Goal: Task Accomplishment & Management: Use online tool/utility

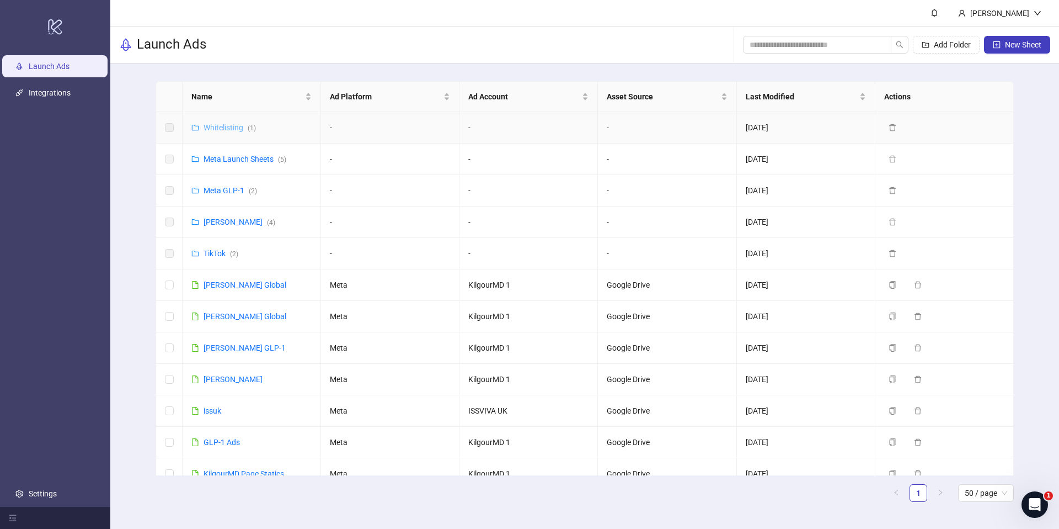
click at [222, 124] on link "Whitelisting ( 1 )" at bounding box center [230, 127] width 52 height 9
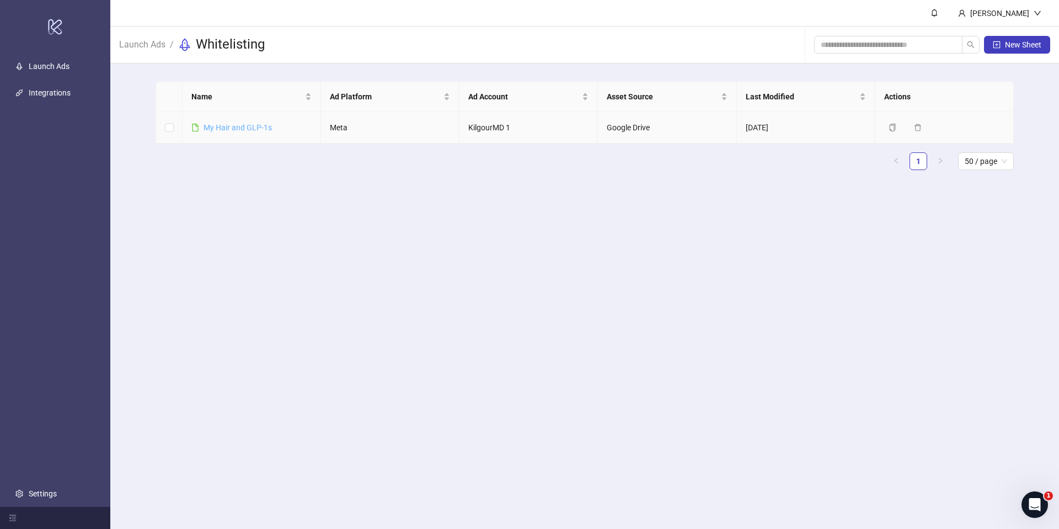
click at [234, 127] on link "​My Hair and GLP-1s" at bounding box center [238, 127] width 68 height 9
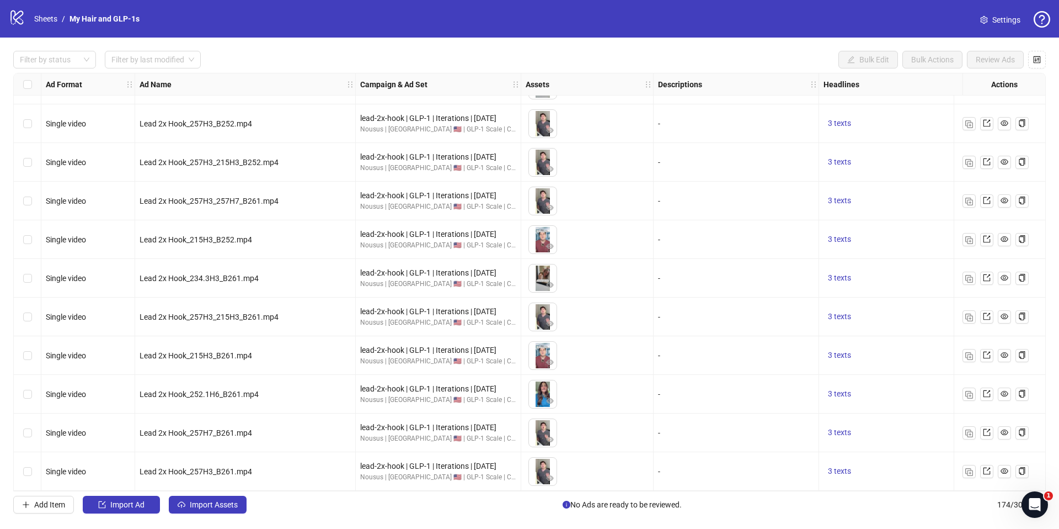
scroll to position [6329, 0]
click at [967, 468] on img "button" at bounding box center [969, 472] width 8 height 8
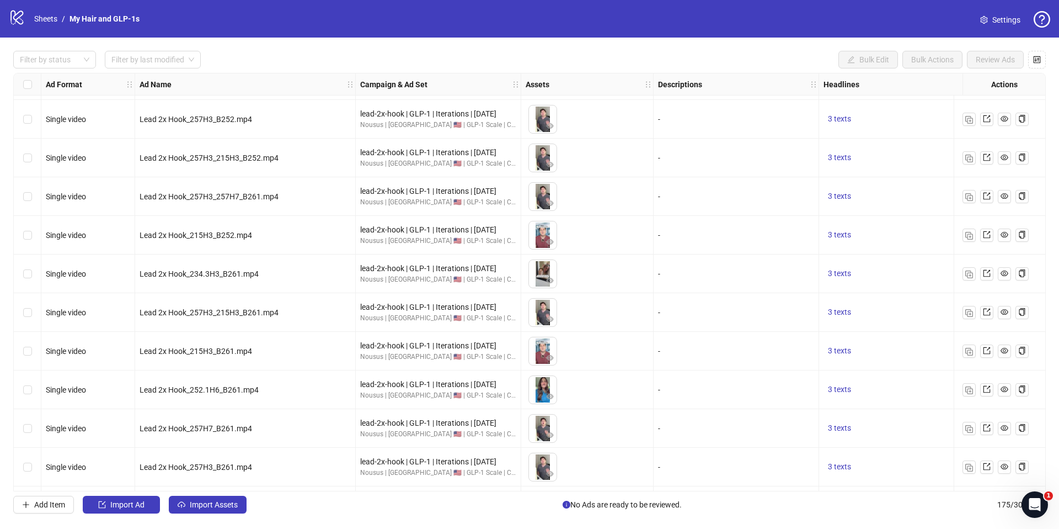
scroll to position [6367, 0]
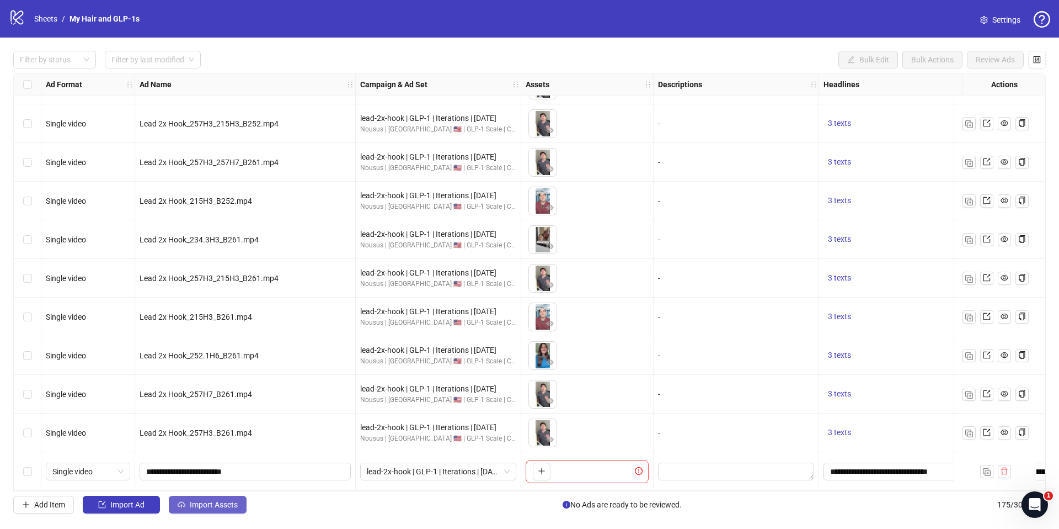
click at [191, 509] on button "Import Assets" at bounding box center [208, 504] width 78 height 18
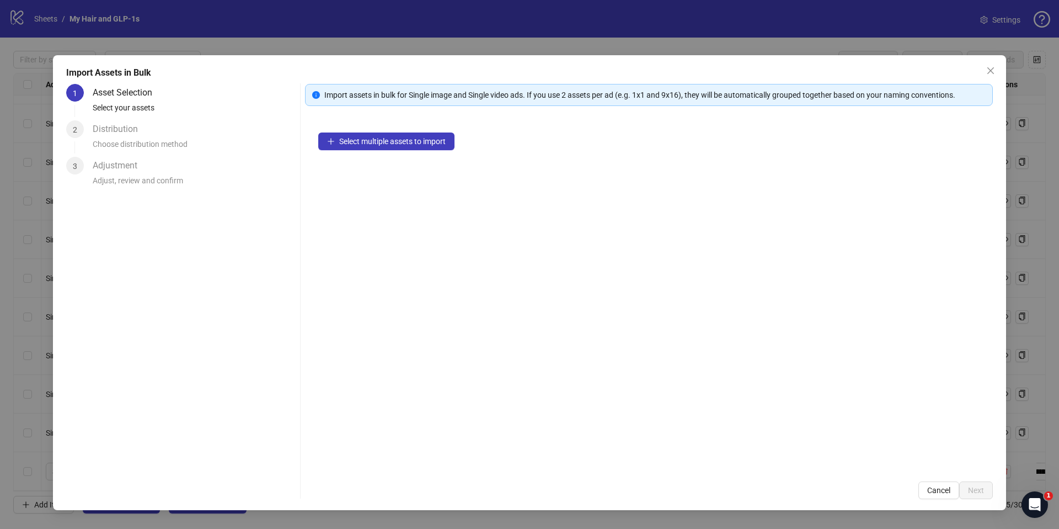
click at [380, 151] on div "Select multiple assets to import" at bounding box center [649, 293] width 688 height 349
click at [386, 140] on span "Select multiple assets to import" at bounding box center [392, 141] width 106 height 9
click at [440, 142] on span "Select multiple assets to import" at bounding box center [392, 141] width 106 height 9
click at [414, 148] on button "Select multiple assets to import" at bounding box center [386, 141] width 136 height 18
click at [443, 141] on span "Select multiple assets to import" at bounding box center [392, 141] width 106 height 9
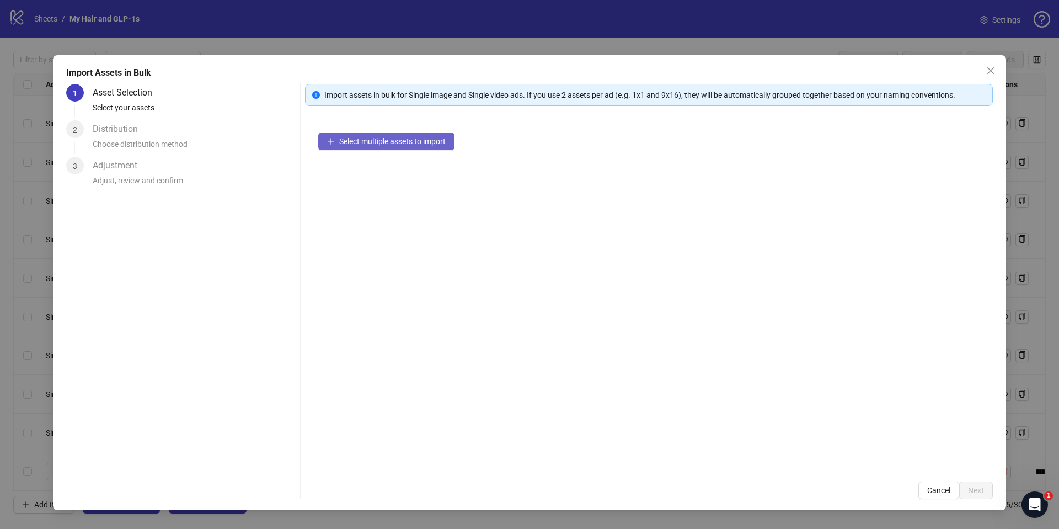
click at [397, 137] on span "Select multiple assets to import" at bounding box center [392, 141] width 106 height 9
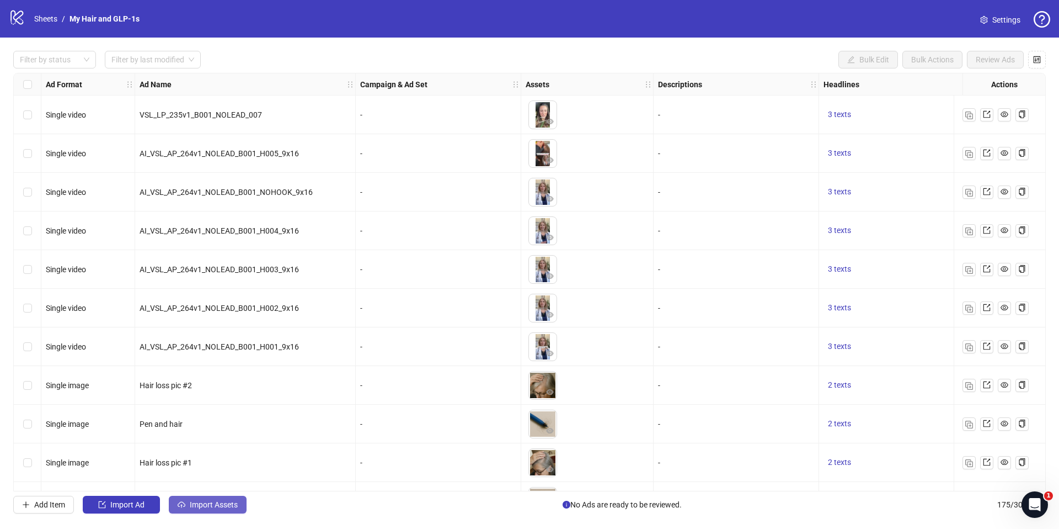
click at [199, 502] on span "Import Assets" at bounding box center [214, 504] width 48 height 9
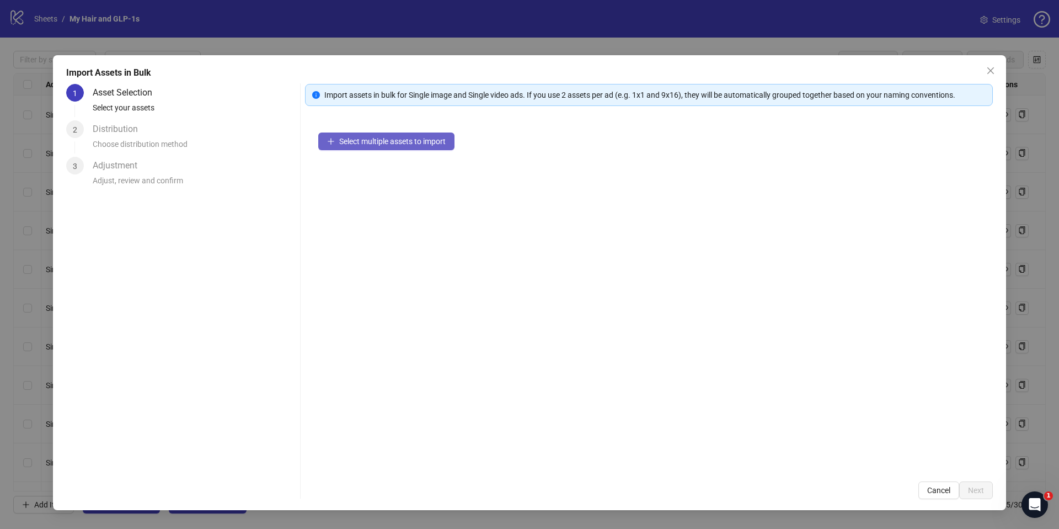
click at [417, 140] on span "Select multiple assets to import" at bounding box center [392, 141] width 106 height 9
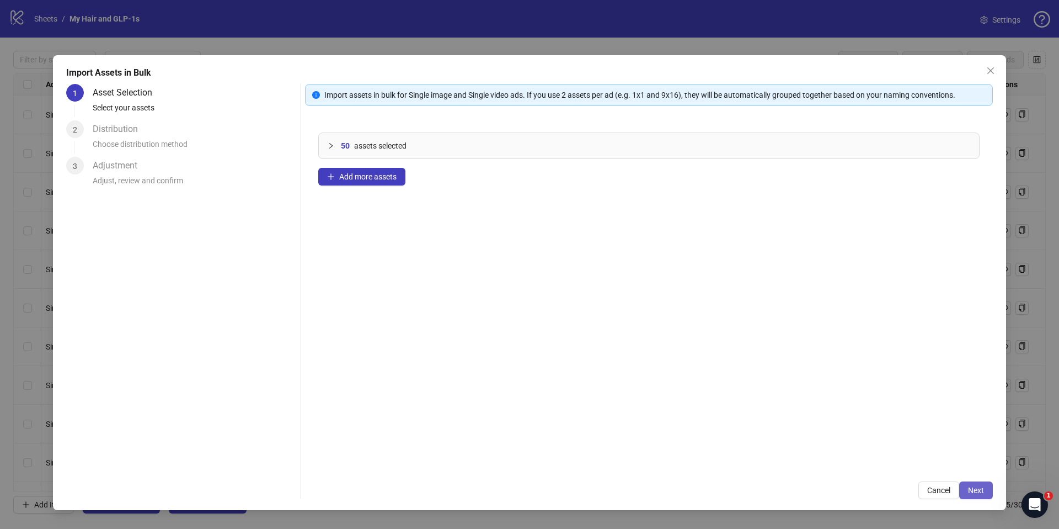
click at [980, 495] on button "Next" at bounding box center [976, 490] width 34 height 18
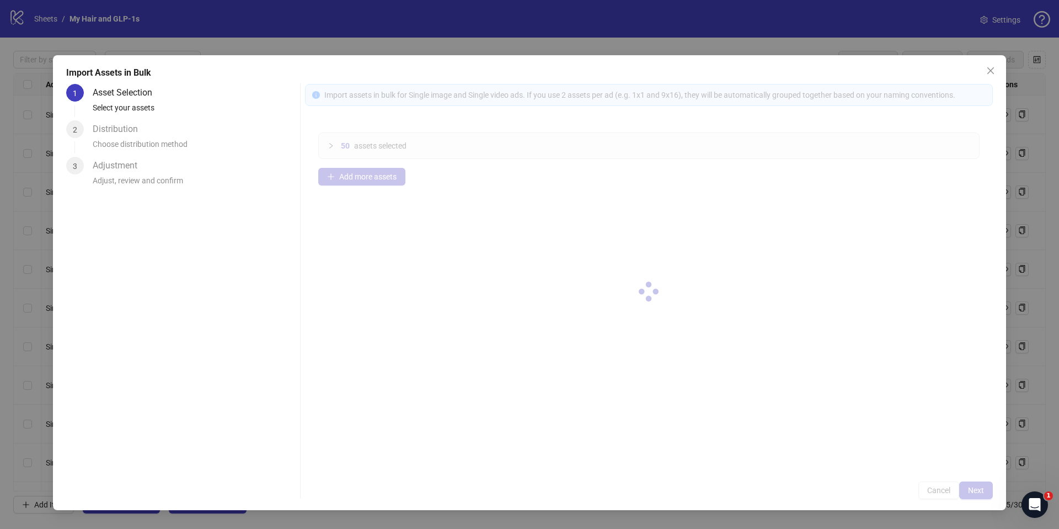
click at [978, 493] on div at bounding box center [649, 291] width 688 height 415
click at [978, 492] on div at bounding box center [649, 291] width 688 height 415
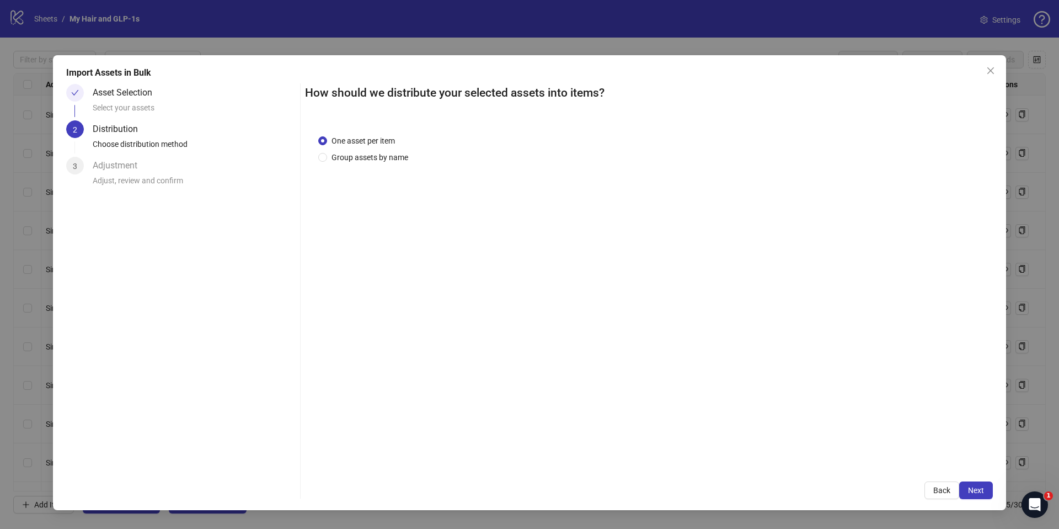
click at [978, 492] on span "Next" at bounding box center [976, 489] width 16 height 9
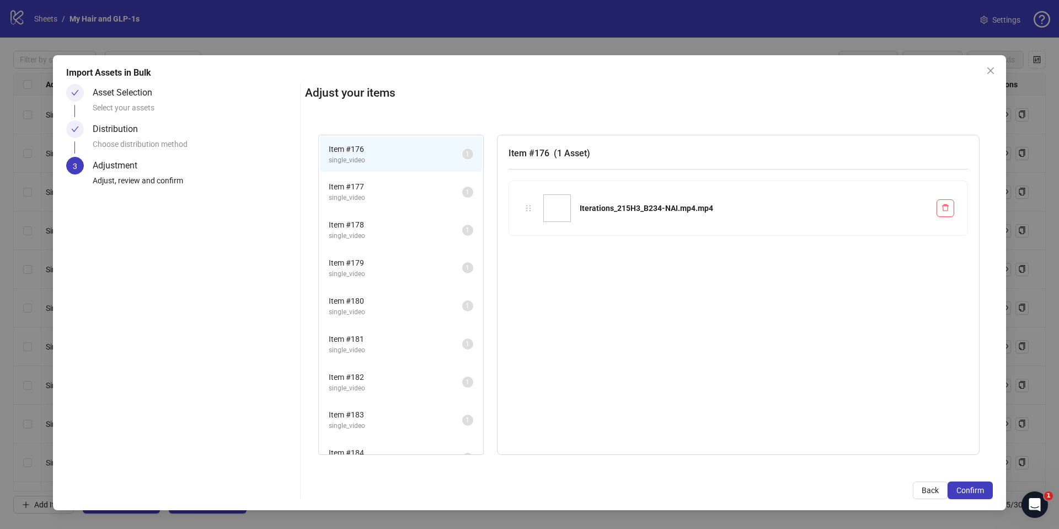
click at [978, 492] on span "Confirm" at bounding box center [971, 489] width 28 height 9
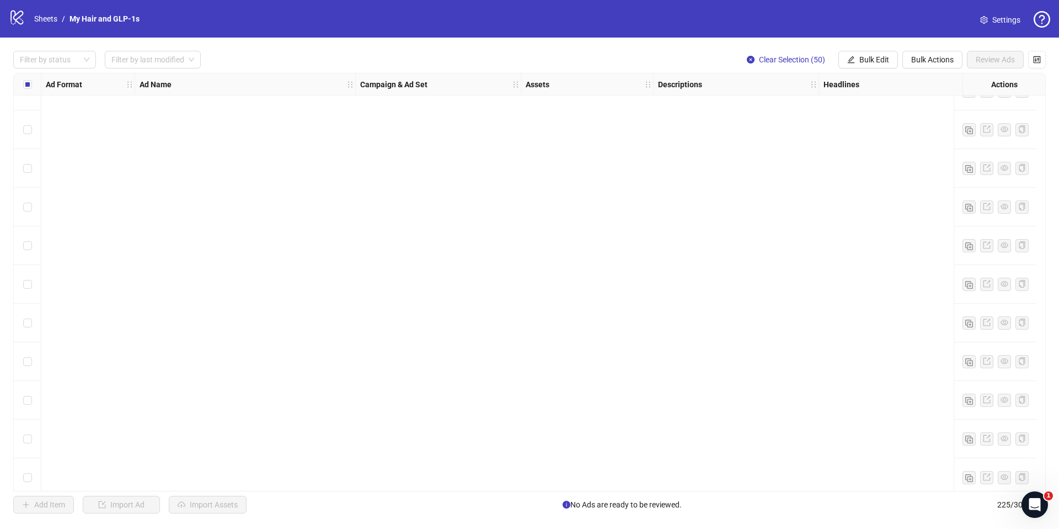
click at [867, 64] on button "Bulk Edit" at bounding box center [869, 60] width 60 height 18
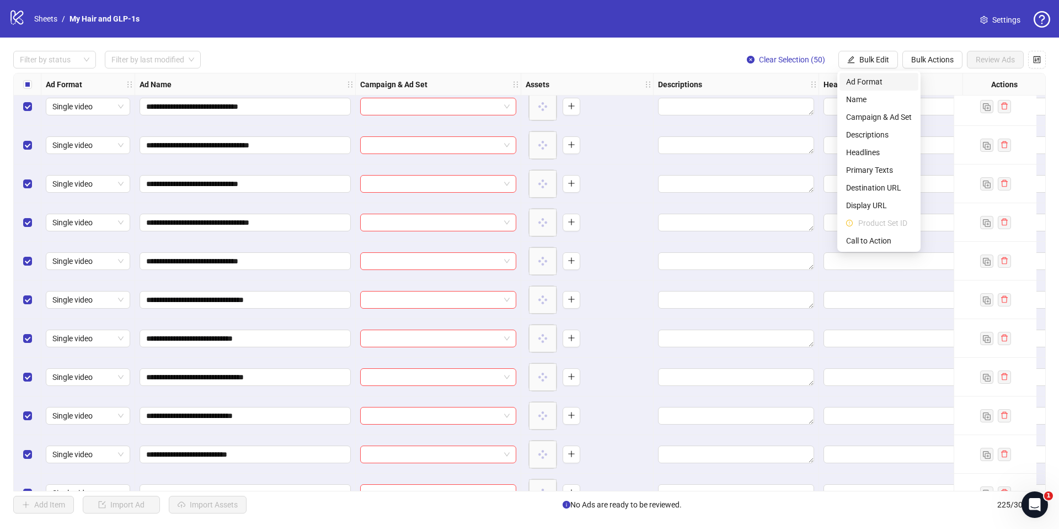
scroll to position [8298, 0]
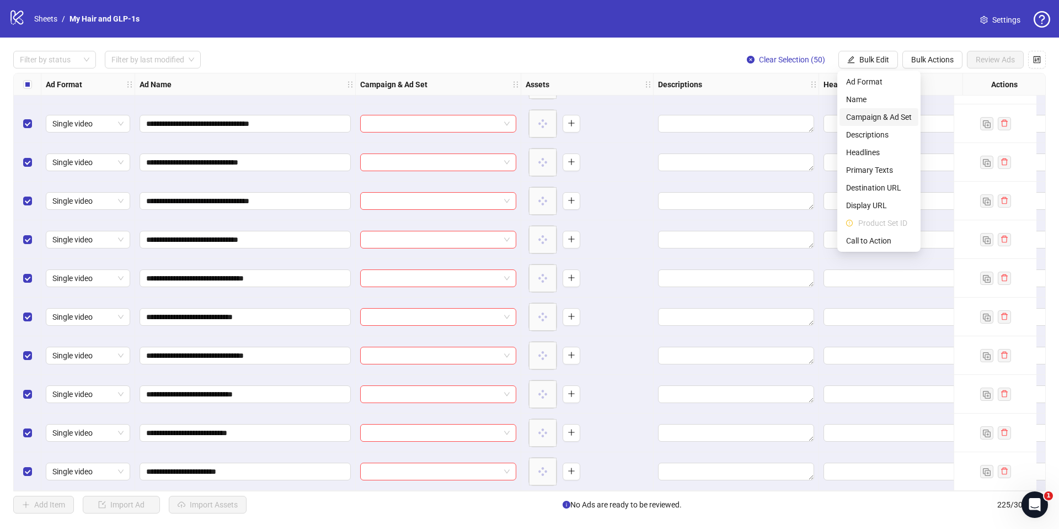
click at [871, 116] on span "Campaign & Ad Set" at bounding box center [879, 117] width 66 height 12
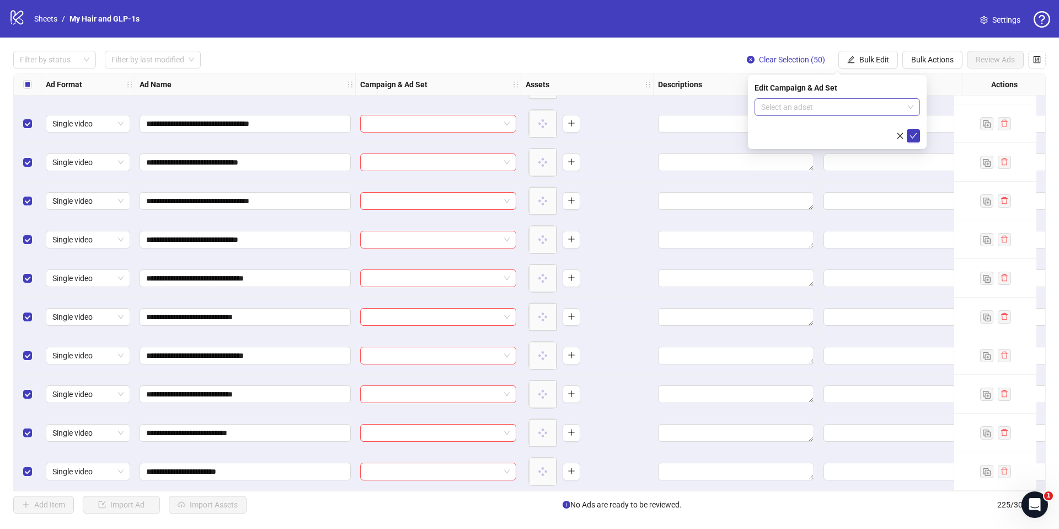
click at [834, 103] on input "search" at bounding box center [832, 107] width 142 height 17
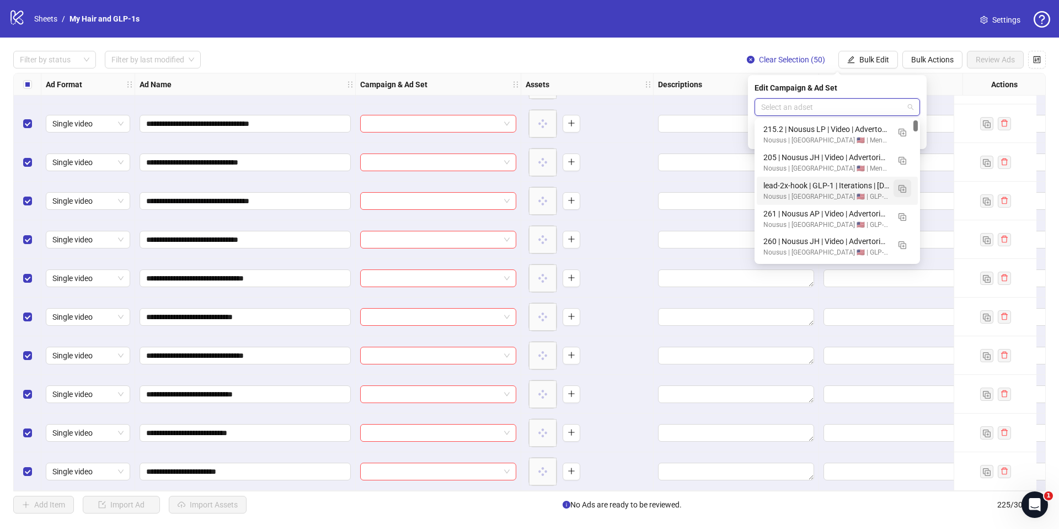
click at [904, 194] on button "button" at bounding box center [903, 188] width 18 height 18
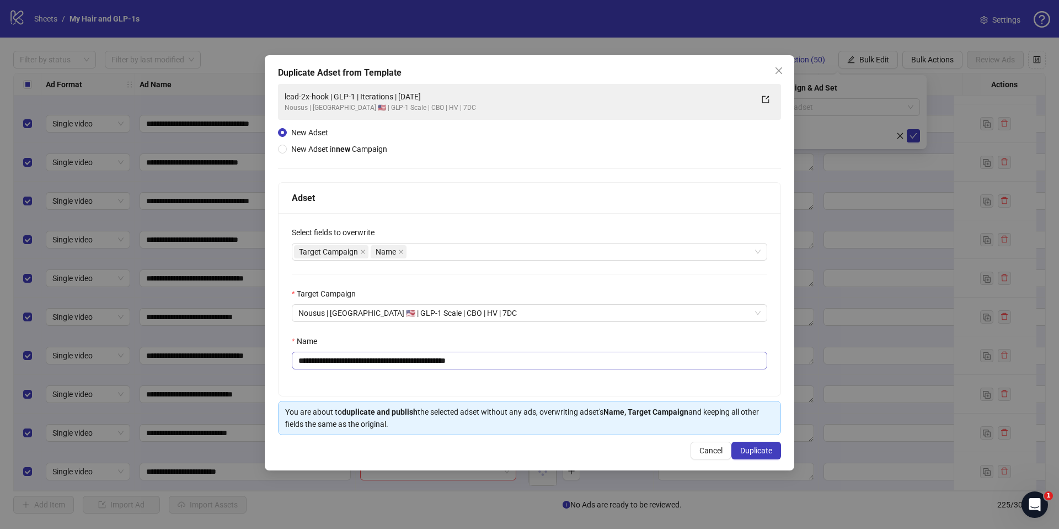
drag, startPoint x: 386, startPoint y: 377, endPoint x: 407, endPoint y: 364, distance: 25.3
click at [389, 376] on div "**********" at bounding box center [530, 304] width 502 height 183
click at [409, 361] on input "**********" at bounding box center [530, 360] width 476 height 18
paste input "text"
type input "**********"
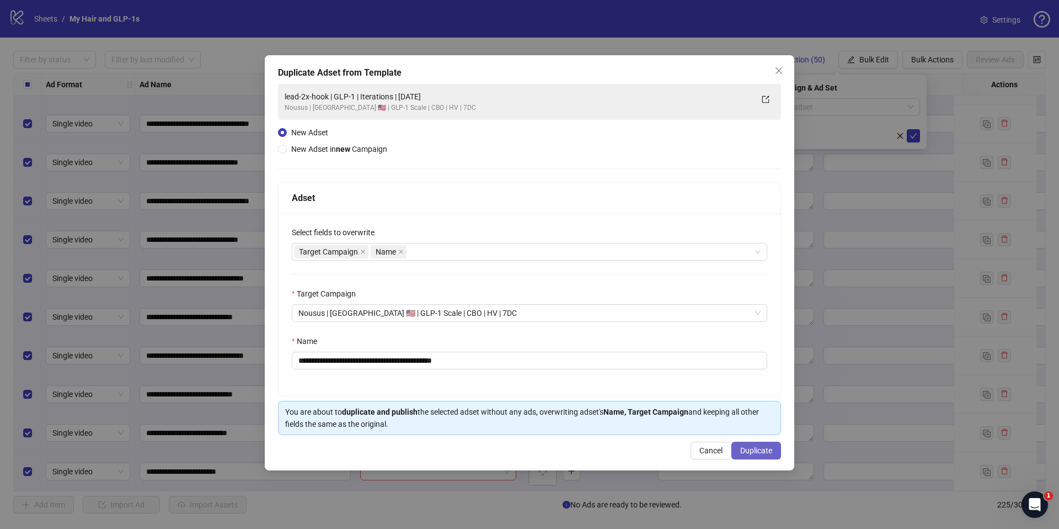
click at [775, 451] on button "Duplicate" at bounding box center [757, 450] width 50 height 18
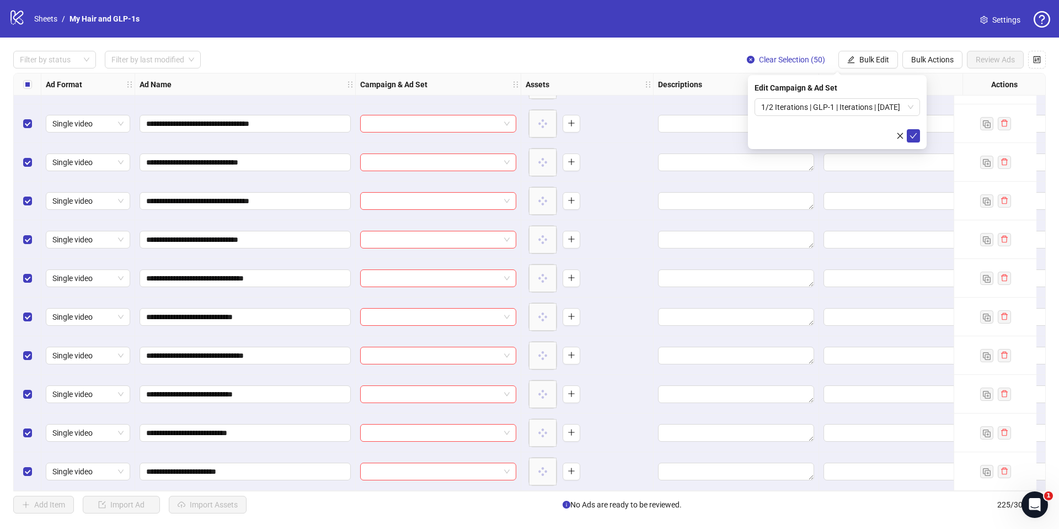
click at [912, 136] on icon "check" at bounding box center [914, 136] width 8 height 8
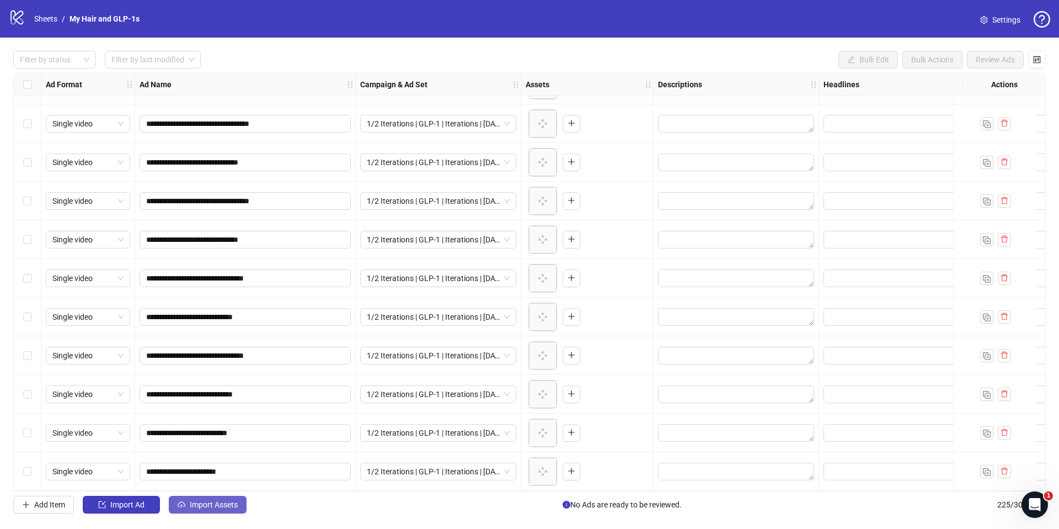
click at [204, 497] on button "Import Assets" at bounding box center [208, 504] width 78 height 18
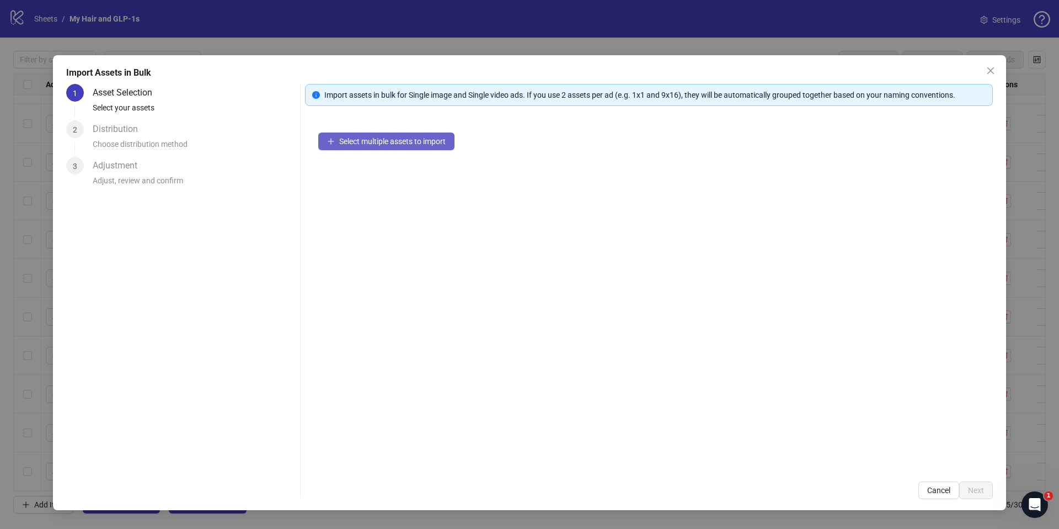
click at [417, 141] on span "Select multiple assets to import" at bounding box center [392, 141] width 106 height 9
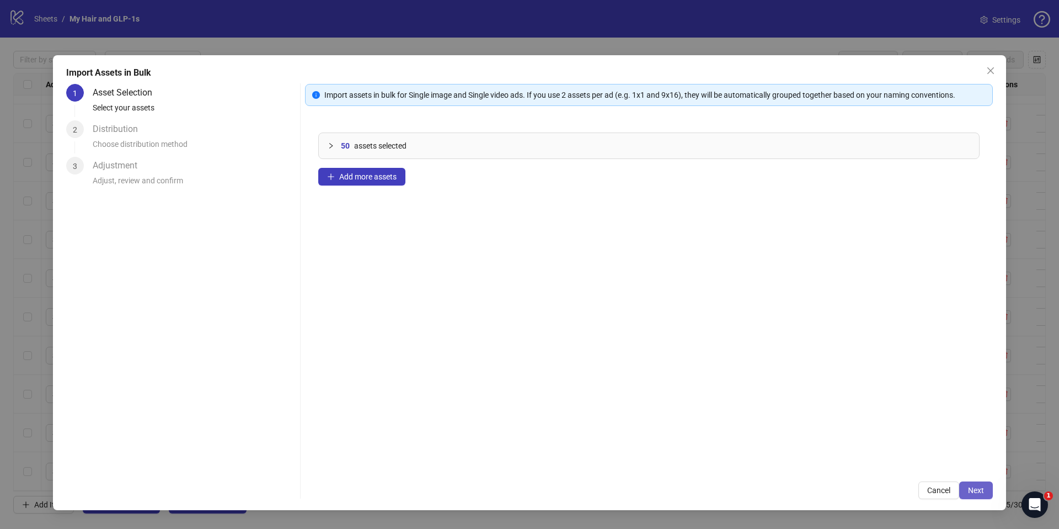
click at [978, 492] on span "Next" at bounding box center [976, 489] width 16 height 9
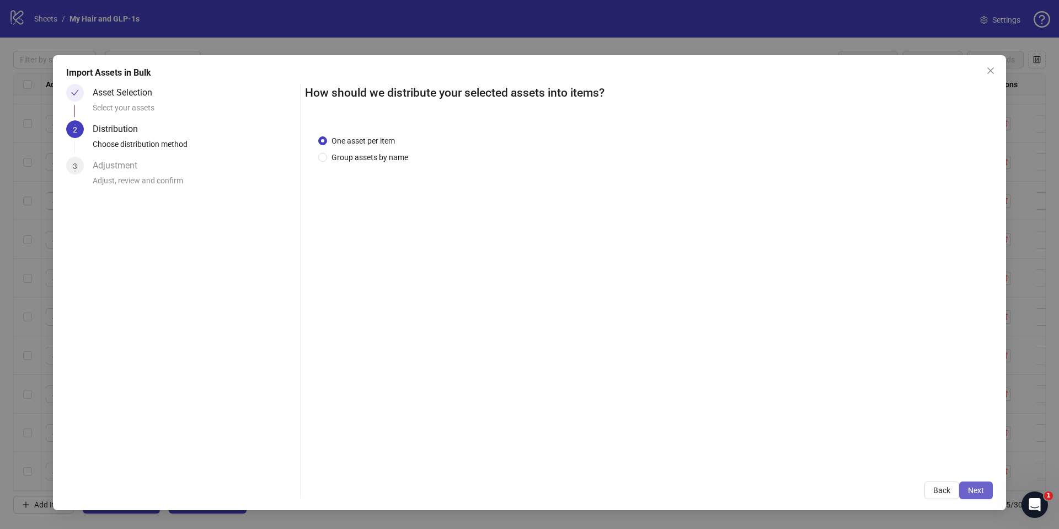
click at [972, 497] on button "Next" at bounding box center [976, 490] width 34 height 18
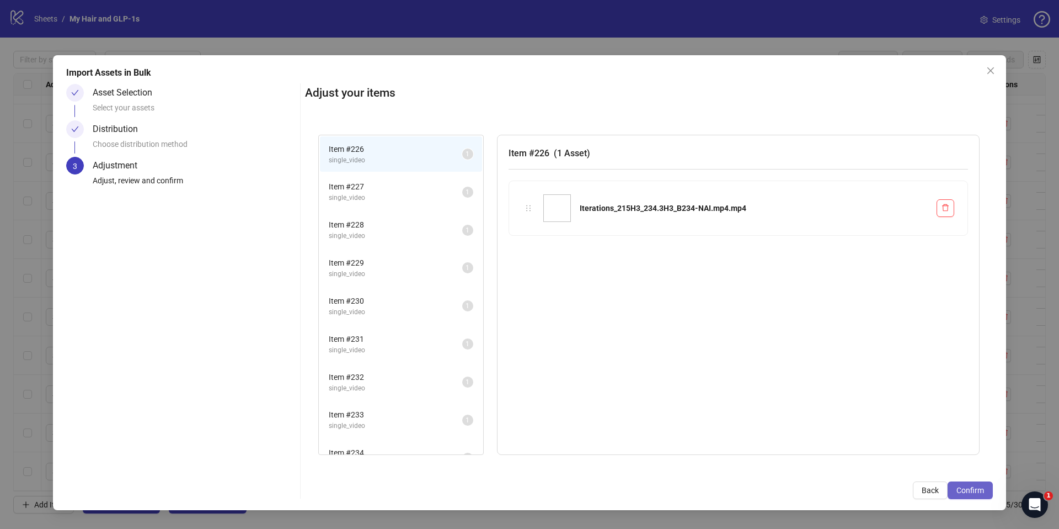
click at [978, 485] on span "Confirm" at bounding box center [971, 489] width 28 height 9
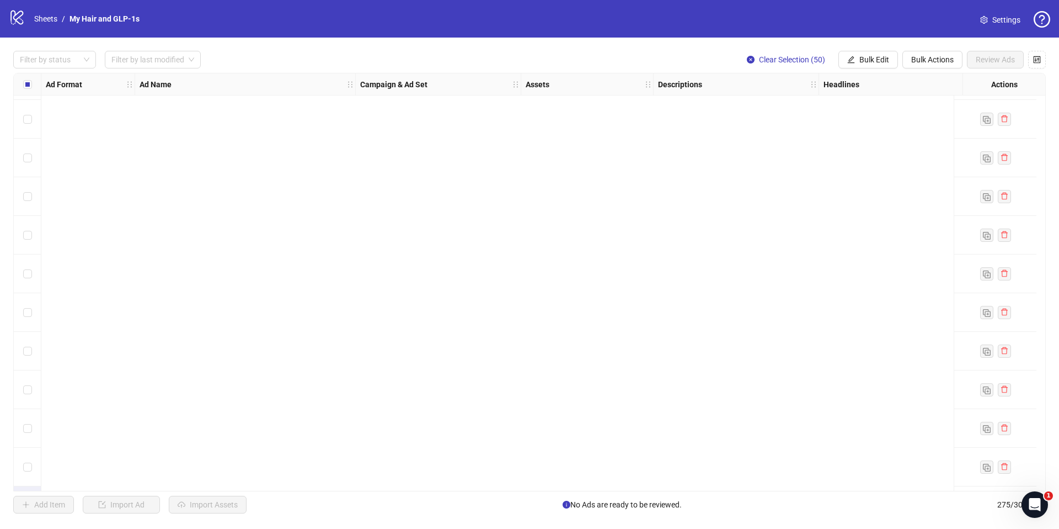
scroll to position [10229, 0]
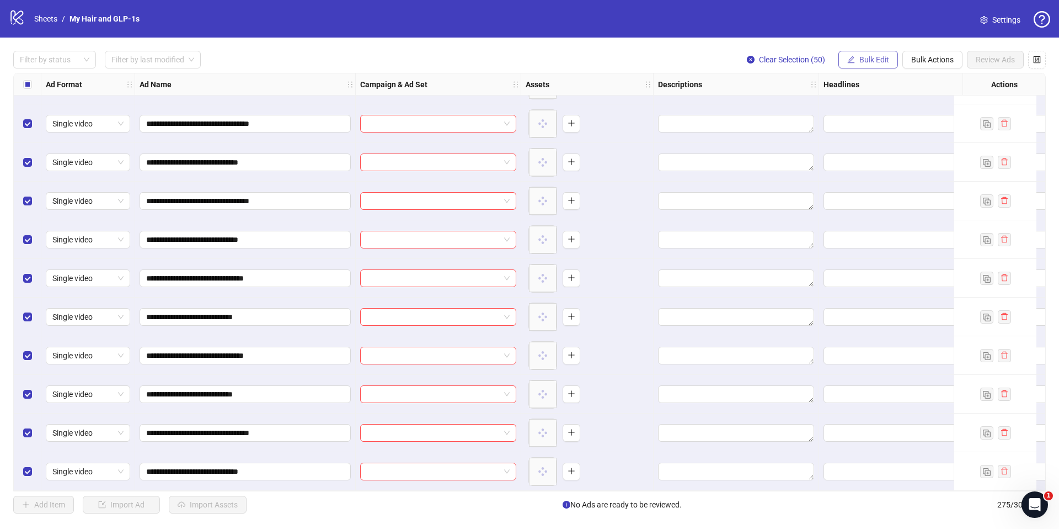
click at [872, 55] on span "Bulk Edit" at bounding box center [875, 59] width 30 height 9
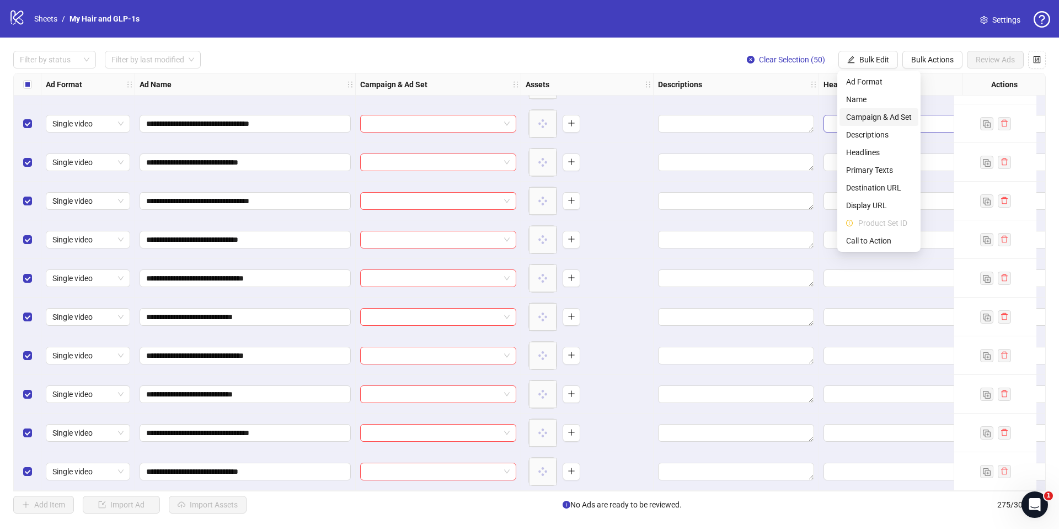
click at [871, 119] on span "Campaign & Ad Set" at bounding box center [879, 117] width 66 height 12
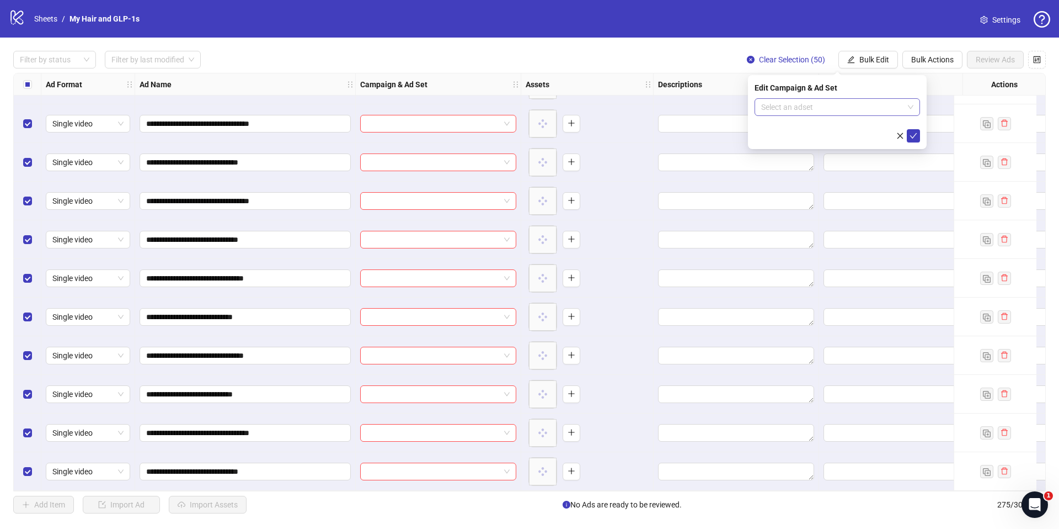
click at [820, 105] on input "search" at bounding box center [832, 107] width 142 height 17
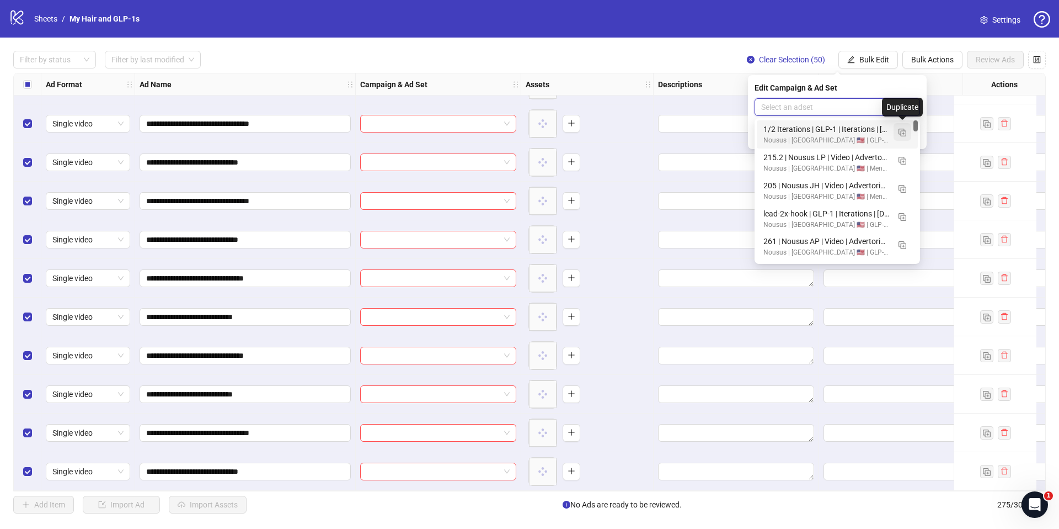
click at [903, 133] on img "button" at bounding box center [903, 133] width 8 height 8
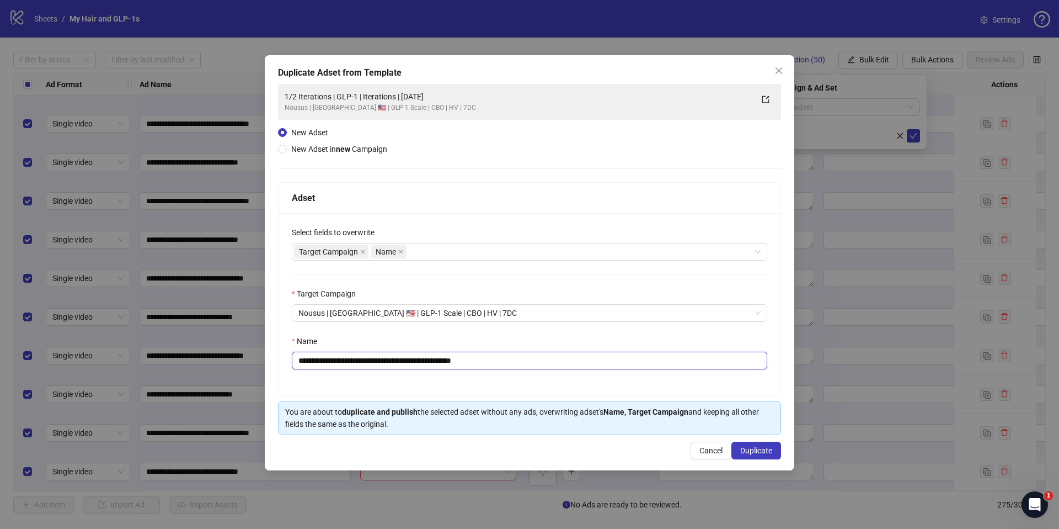
click at [511, 360] on input "**********" at bounding box center [530, 360] width 476 height 18
paste input "text"
type input "**********"
click at [760, 450] on span "Duplicate" at bounding box center [756, 450] width 32 height 9
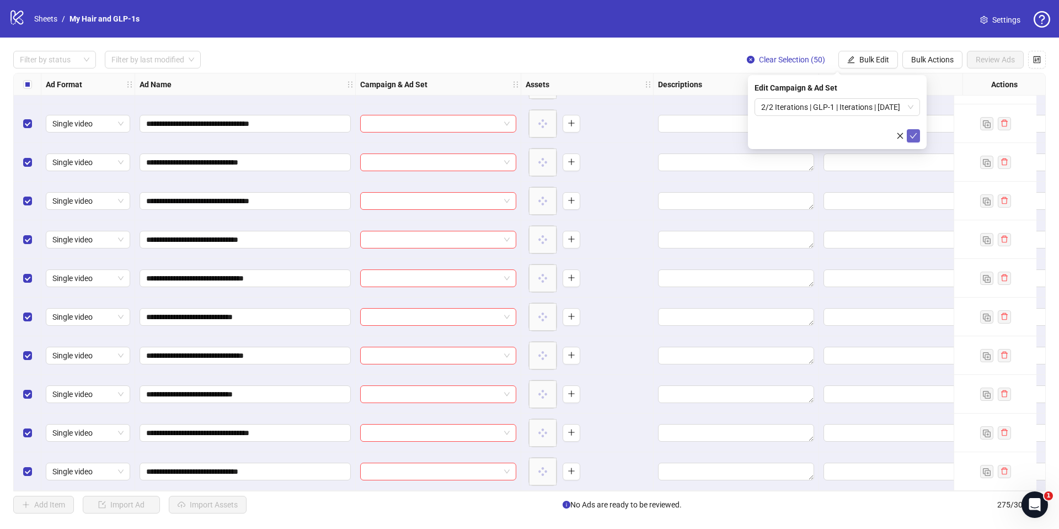
click at [912, 134] on icon "check" at bounding box center [914, 136] width 8 height 8
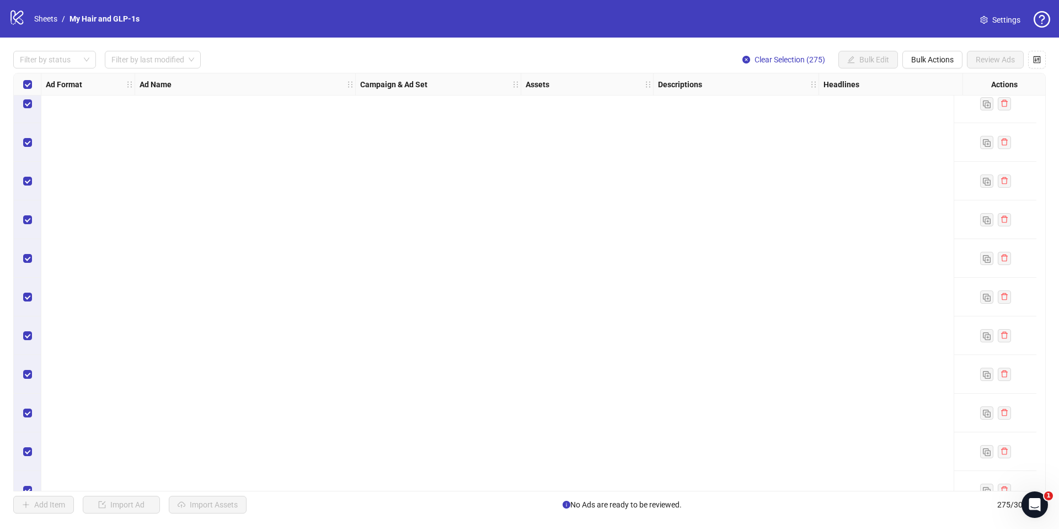
scroll to position [8938, 0]
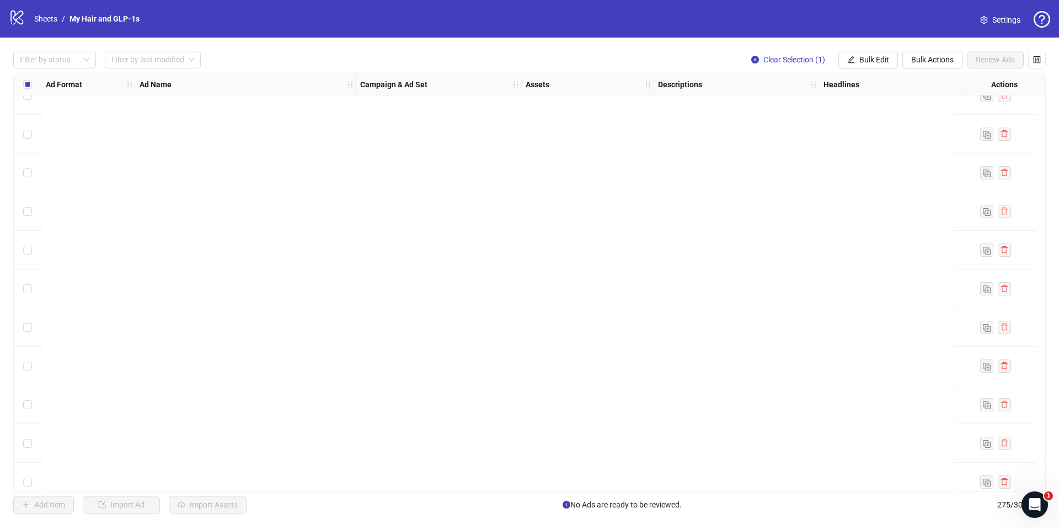
scroll to position [10229, 0]
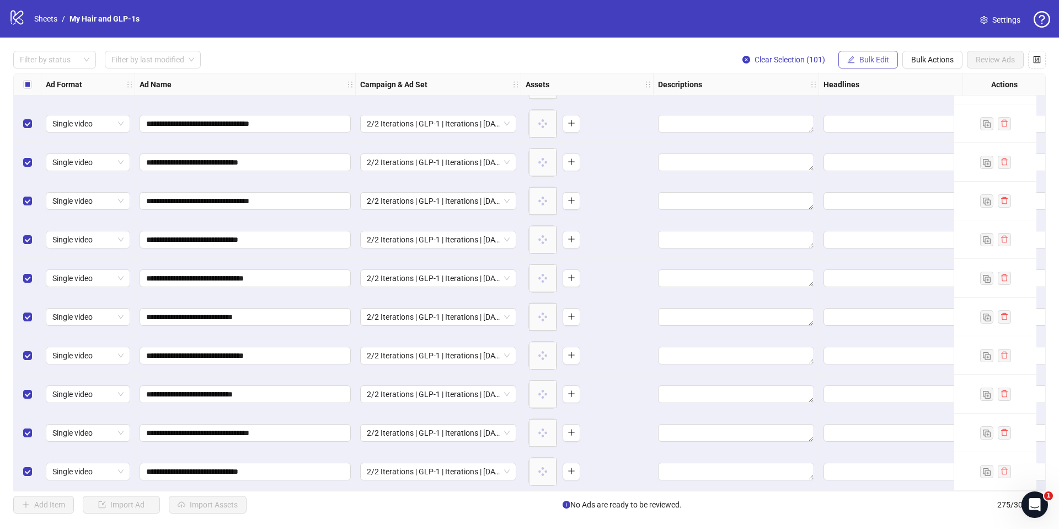
click at [874, 62] on span "Bulk Edit" at bounding box center [875, 59] width 30 height 9
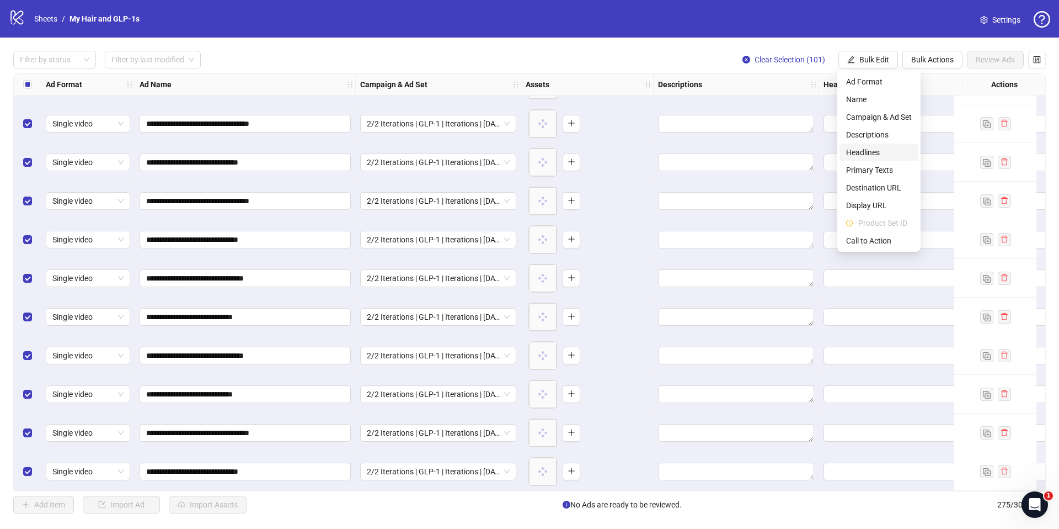
click at [859, 152] on span "Headlines" at bounding box center [879, 152] width 66 height 12
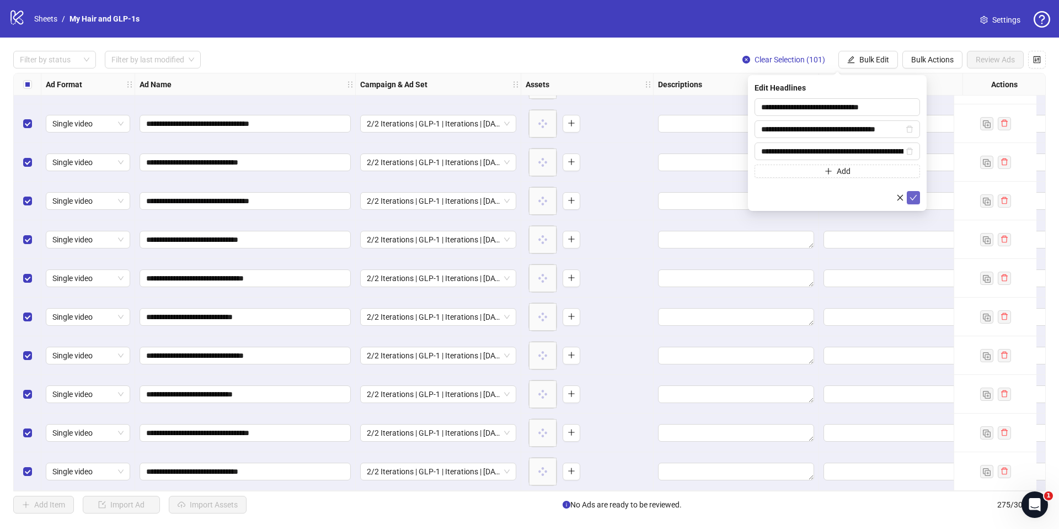
drag, startPoint x: 916, startPoint y: 198, endPoint x: 916, endPoint y: 191, distance: 6.6
click at [916, 198] on icon "check" at bounding box center [914, 198] width 8 height 8
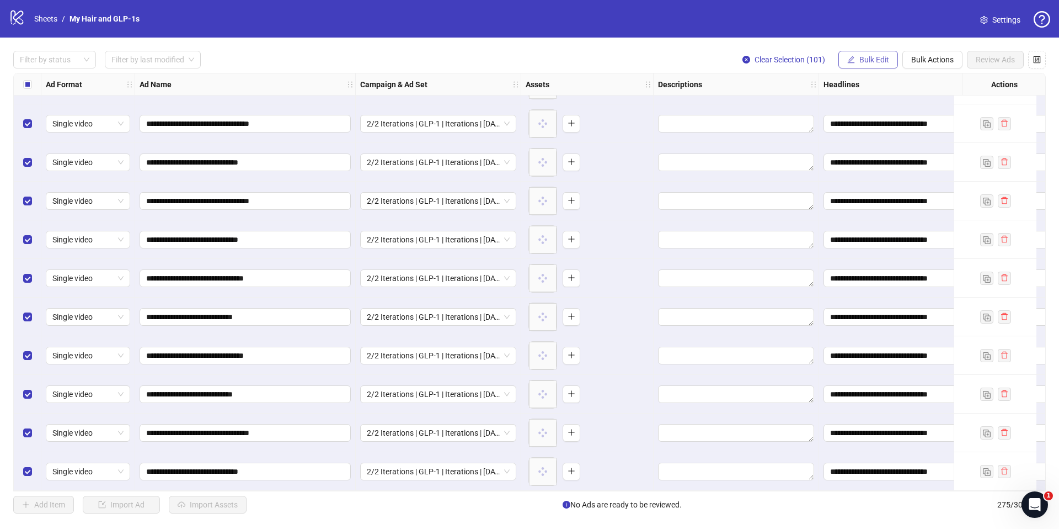
click at [869, 59] on span "Bulk Edit" at bounding box center [875, 59] width 30 height 9
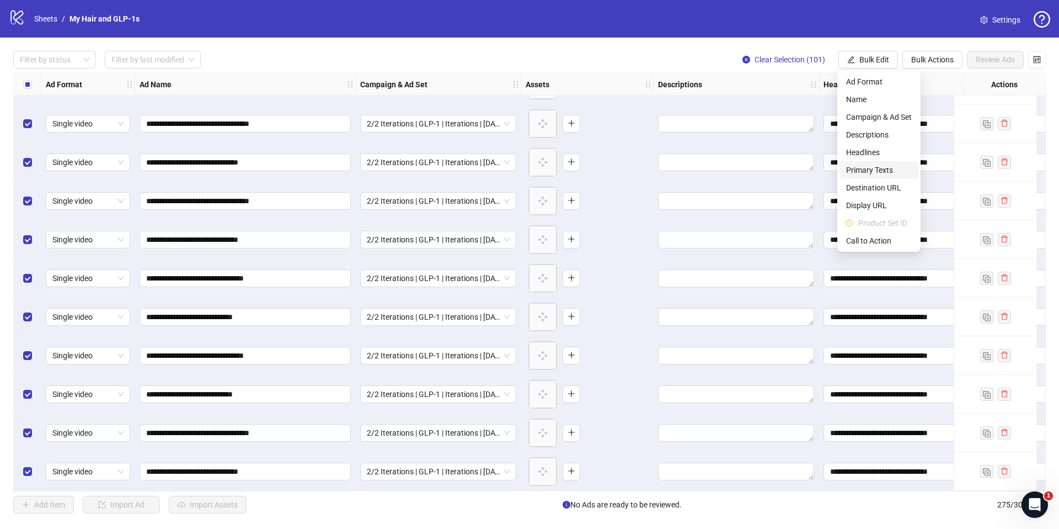
click at [876, 169] on span "Primary Texts" at bounding box center [879, 170] width 66 height 12
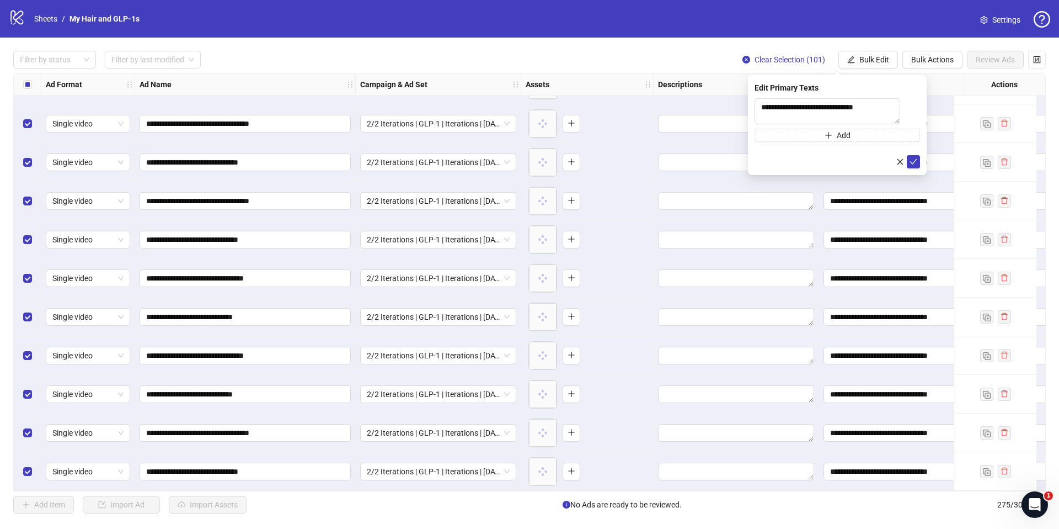
click at [912, 165] on icon "check" at bounding box center [914, 162] width 8 height 8
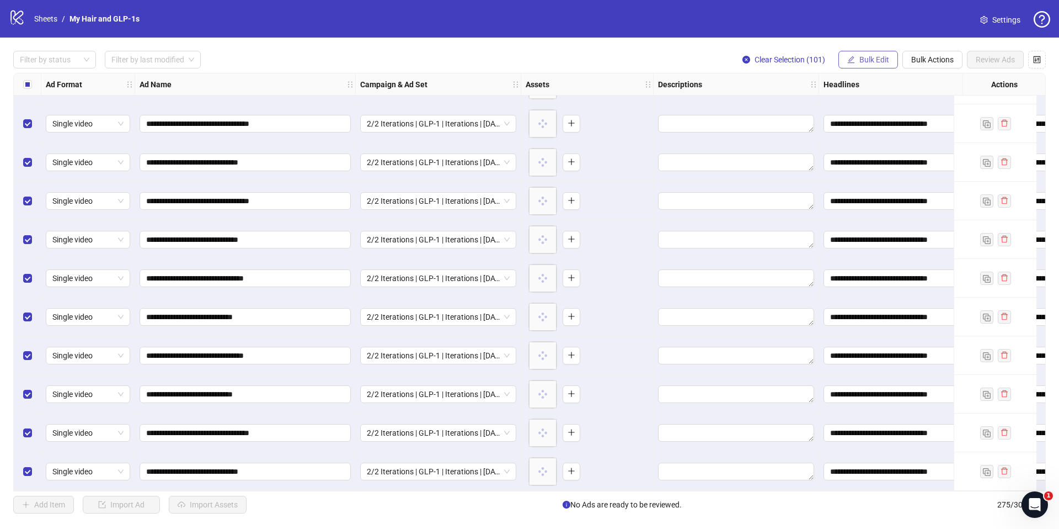
click at [866, 60] on span "Bulk Edit" at bounding box center [875, 59] width 30 height 9
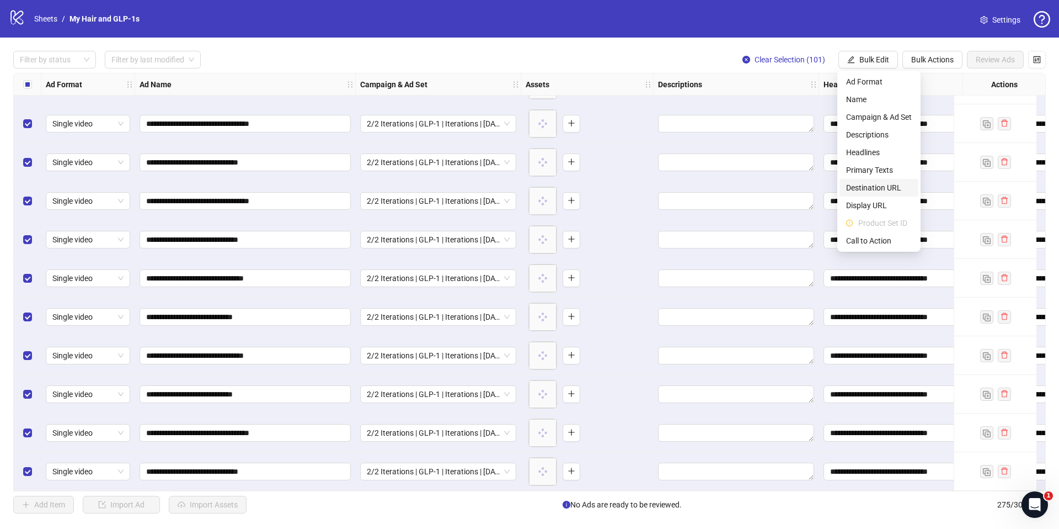
click at [873, 187] on span "Destination URL" at bounding box center [879, 188] width 66 height 12
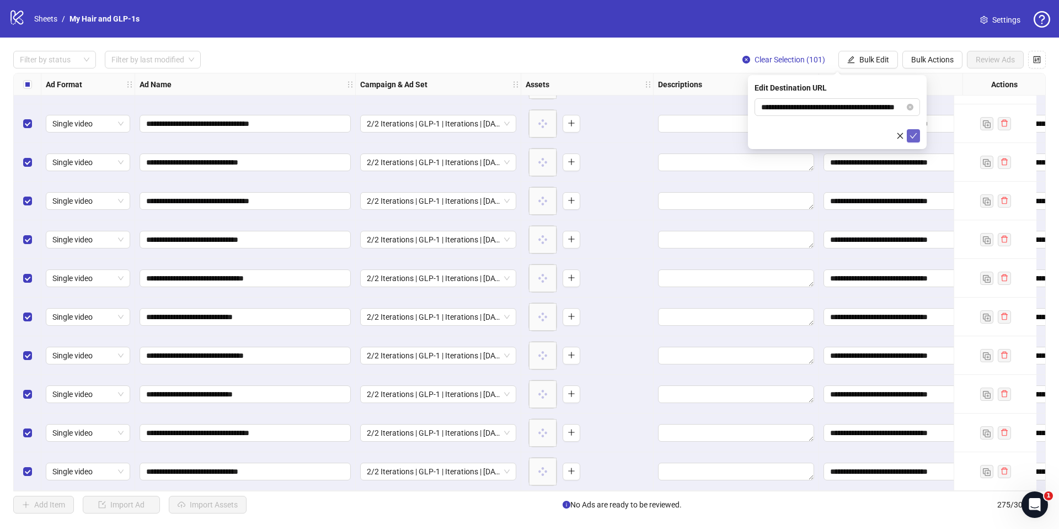
click at [914, 138] on icon "check" at bounding box center [914, 136] width 8 height 8
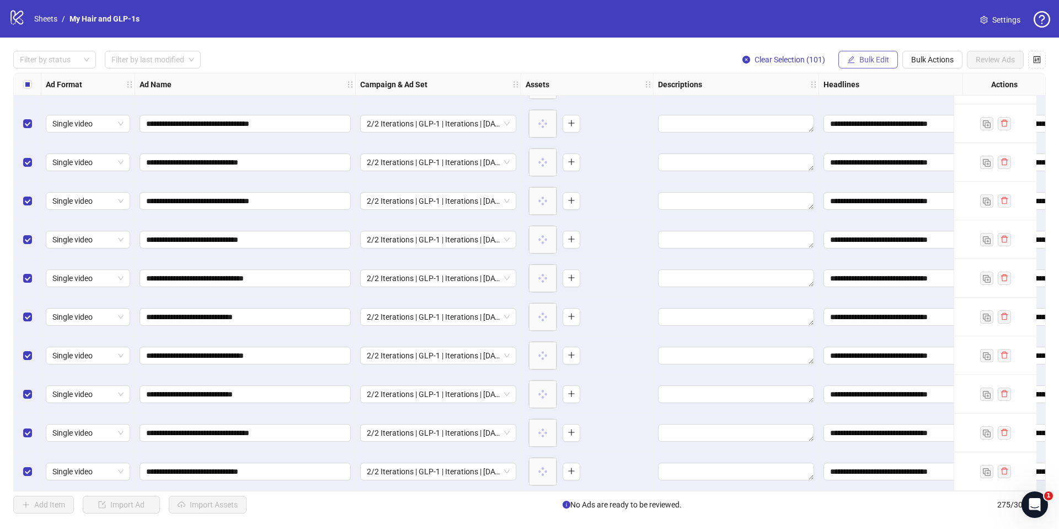
click at [868, 58] on span "Bulk Edit" at bounding box center [875, 59] width 30 height 9
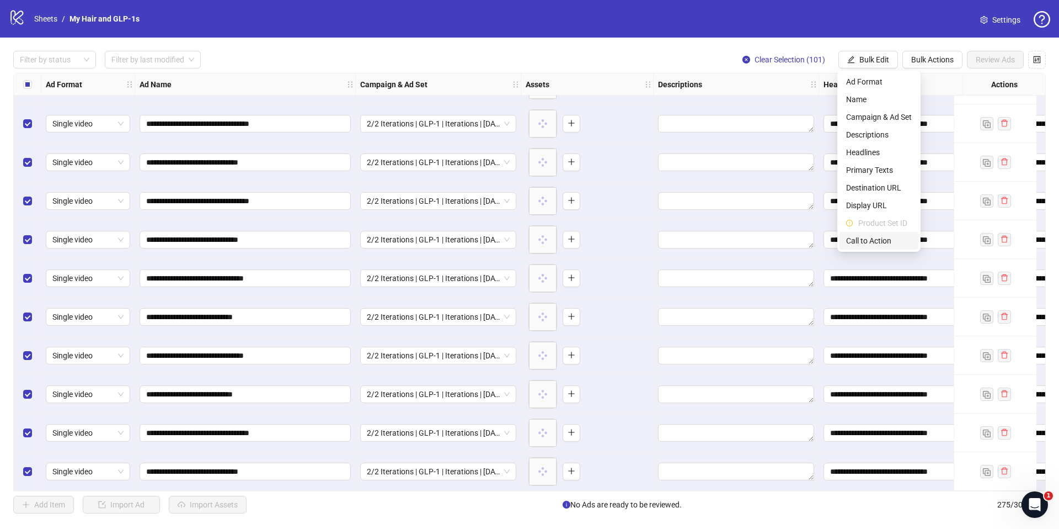
click at [867, 238] on span "Call to Action" at bounding box center [879, 240] width 66 height 12
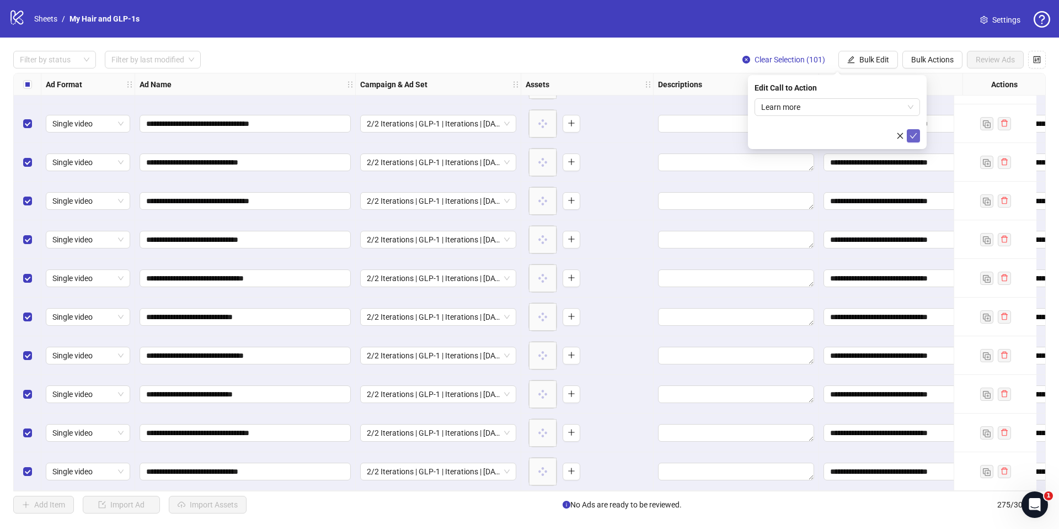
click at [911, 137] on icon "check" at bounding box center [914, 136] width 8 height 8
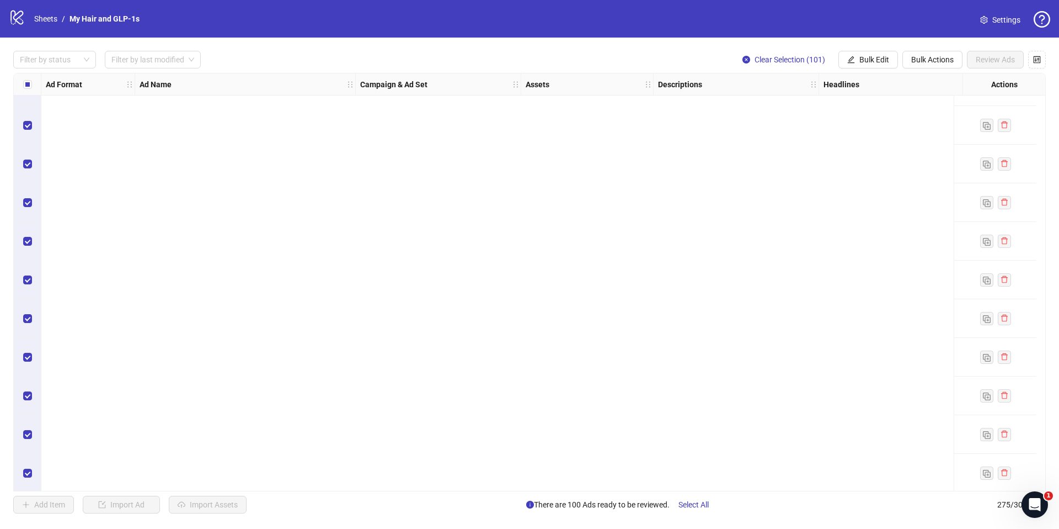
scroll to position [6495, 0]
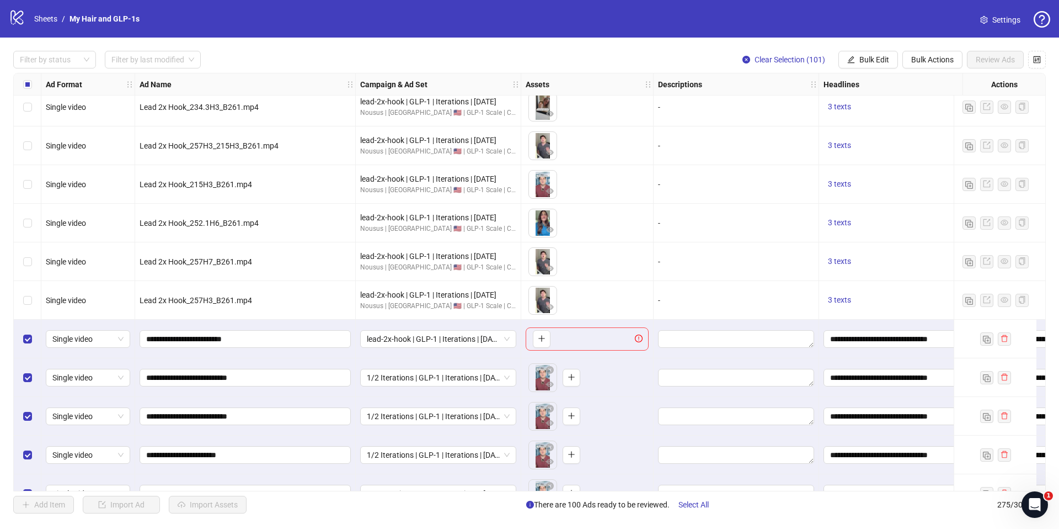
click at [33, 342] on div "Select row 175" at bounding box center [28, 338] width 28 height 39
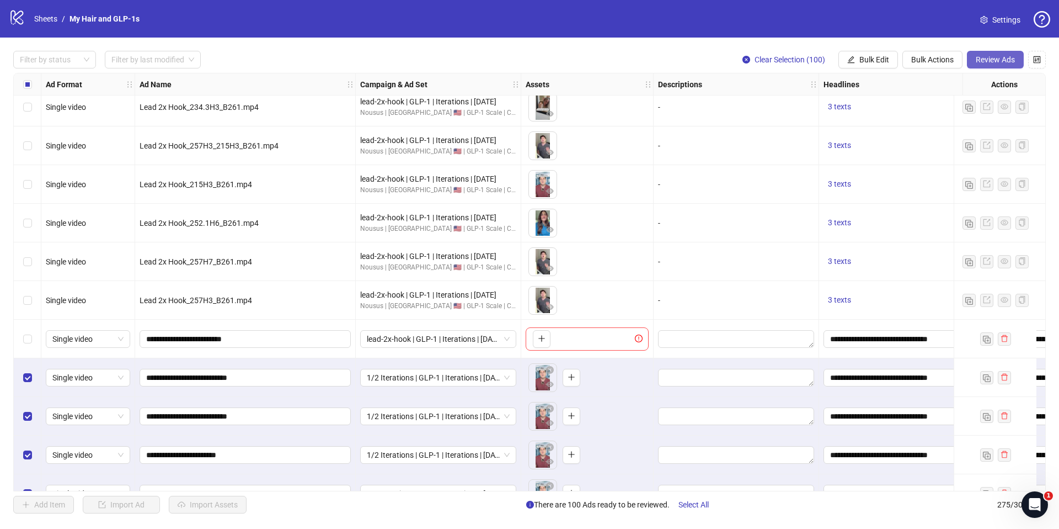
click at [996, 62] on span "Review Ads" at bounding box center [995, 59] width 39 height 9
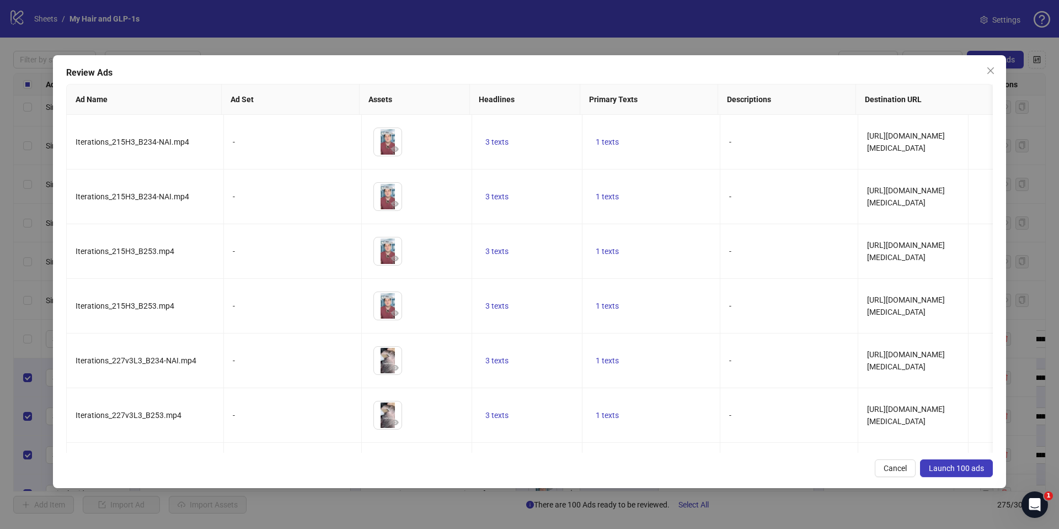
click at [949, 465] on span "Launch 100 ads" at bounding box center [956, 467] width 55 height 9
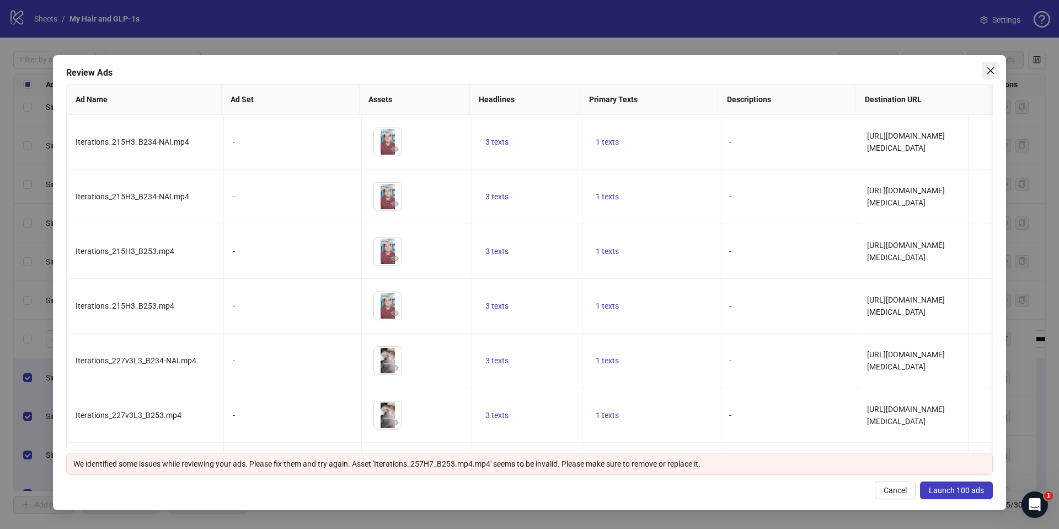
click at [987, 68] on icon "close" at bounding box center [990, 70] width 7 height 7
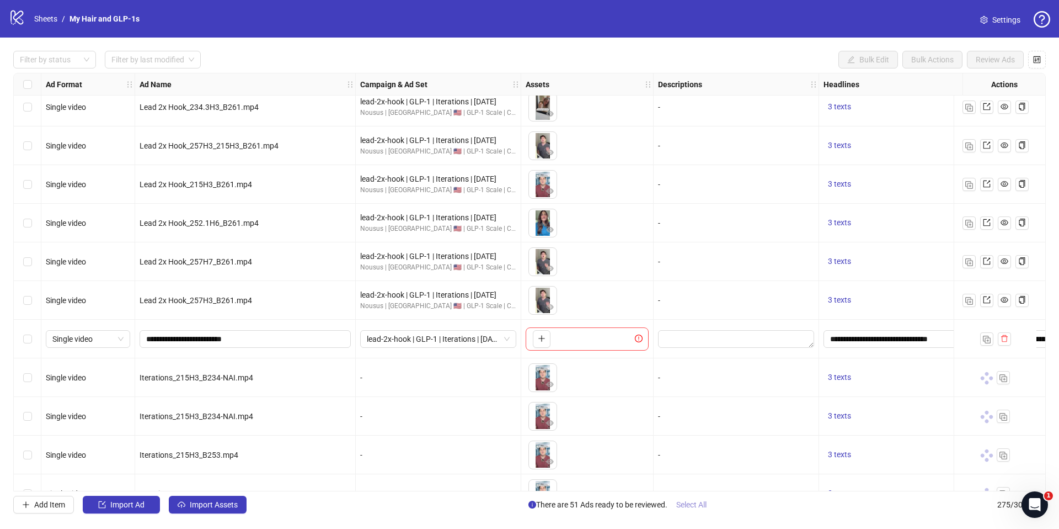
click at [698, 506] on span "Select All" at bounding box center [691, 504] width 30 height 9
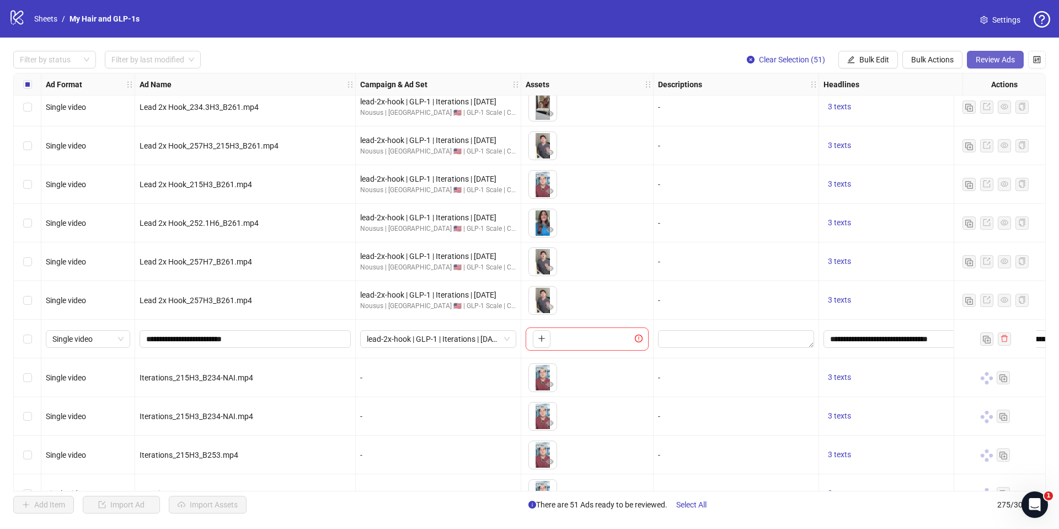
click at [987, 51] on button "Review Ads" at bounding box center [995, 60] width 57 height 18
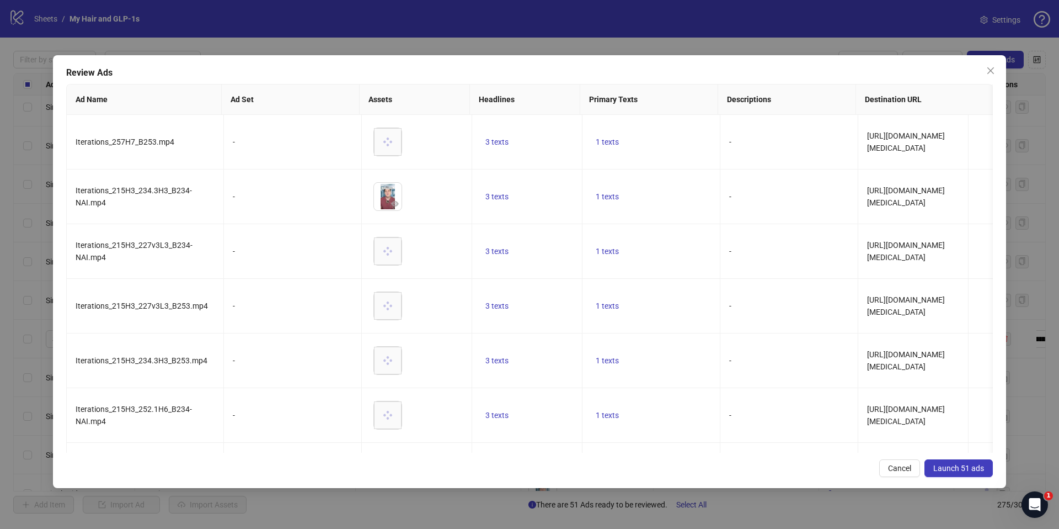
click at [941, 469] on span "Launch 51 ads" at bounding box center [958, 467] width 51 height 9
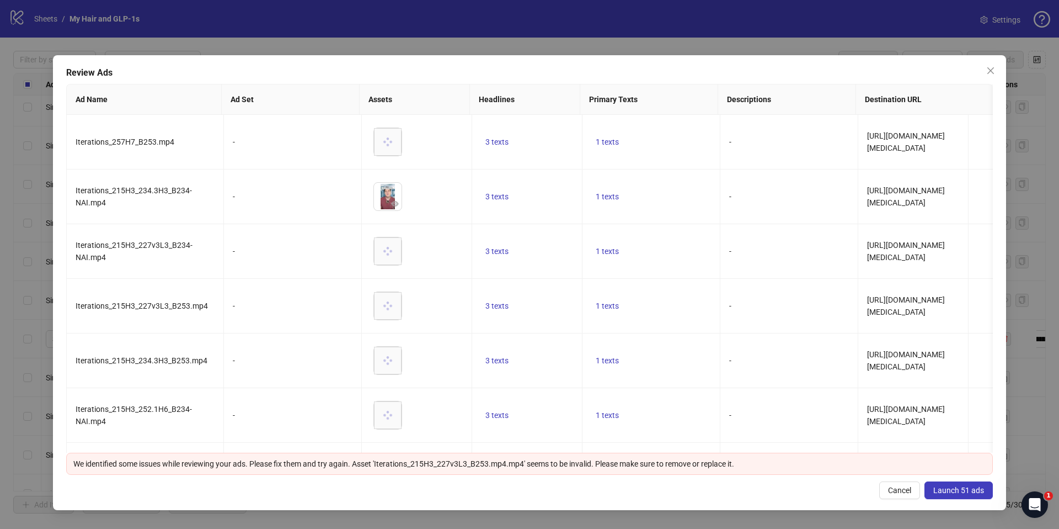
click at [978, 492] on span "Launch 51 ads" at bounding box center [958, 489] width 51 height 9
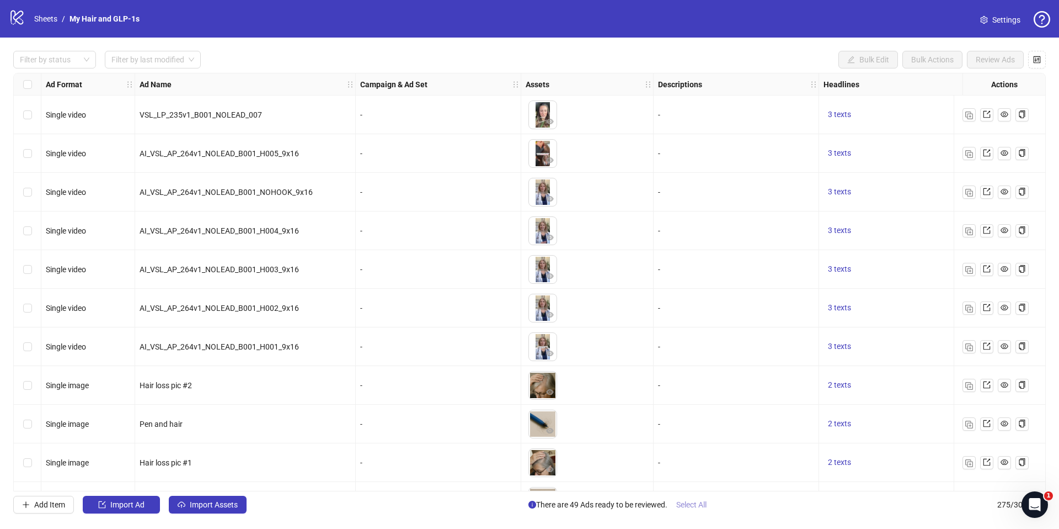
click at [694, 508] on span "Select All" at bounding box center [691, 504] width 30 height 9
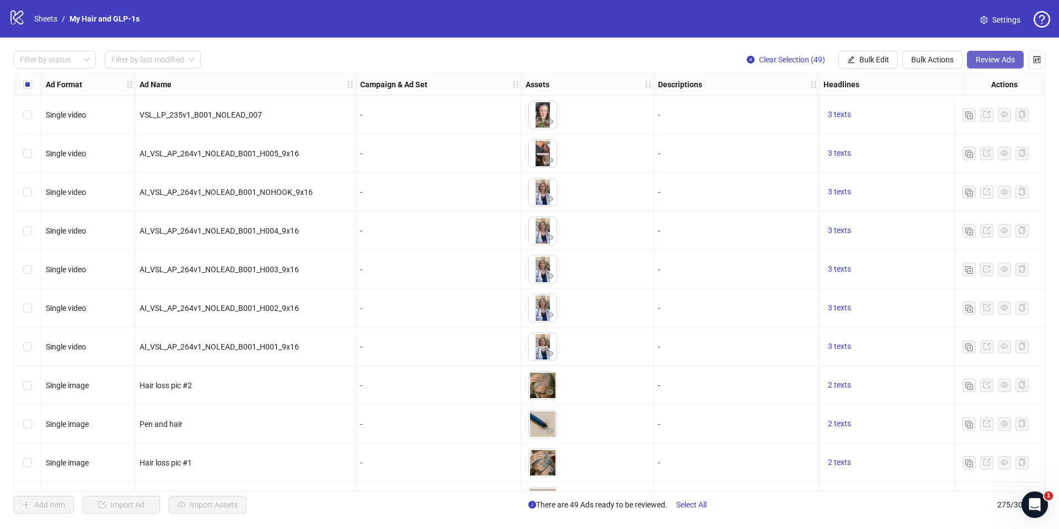
click at [998, 61] on span "Review Ads" at bounding box center [995, 59] width 39 height 9
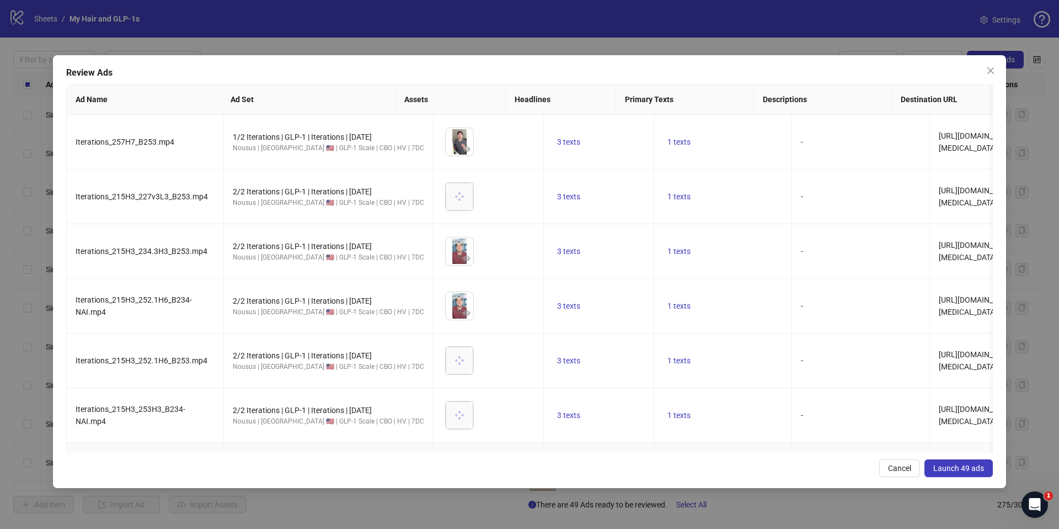
click at [966, 469] on span "Launch 49 ads" at bounding box center [958, 467] width 51 height 9
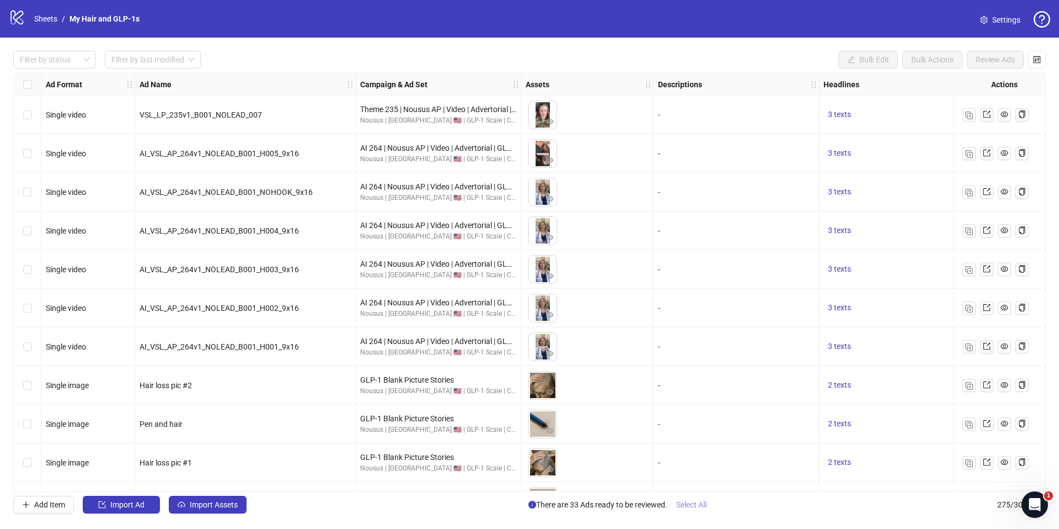
click at [691, 505] on span "Select All" at bounding box center [691, 504] width 30 height 9
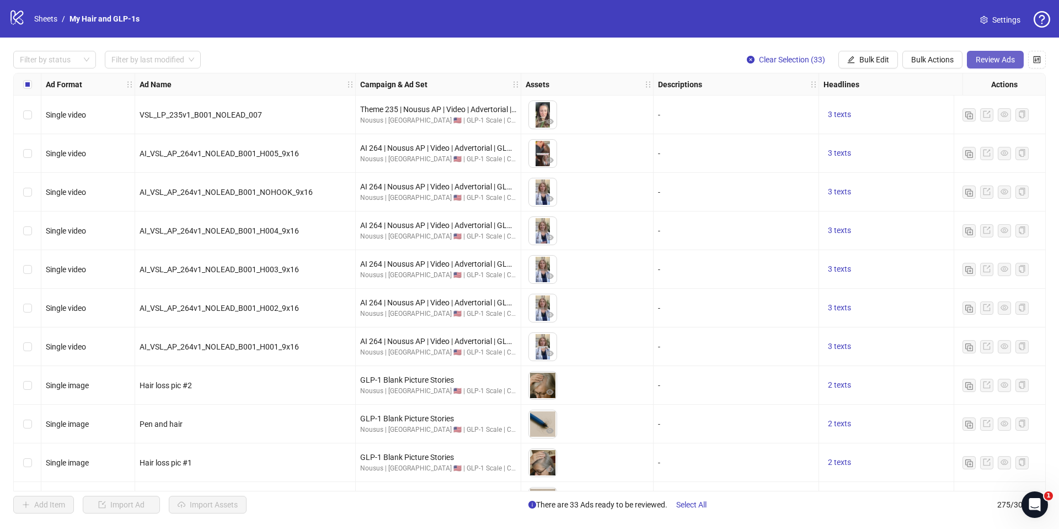
click at [1007, 61] on span "Review Ads" at bounding box center [995, 59] width 39 height 9
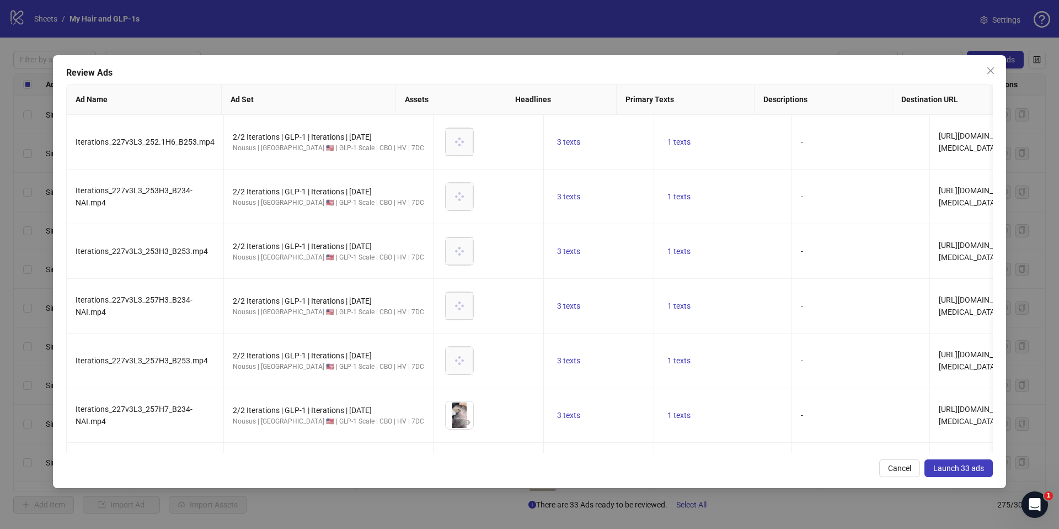
click at [947, 471] on span "Launch 33 ads" at bounding box center [958, 467] width 51 height 9
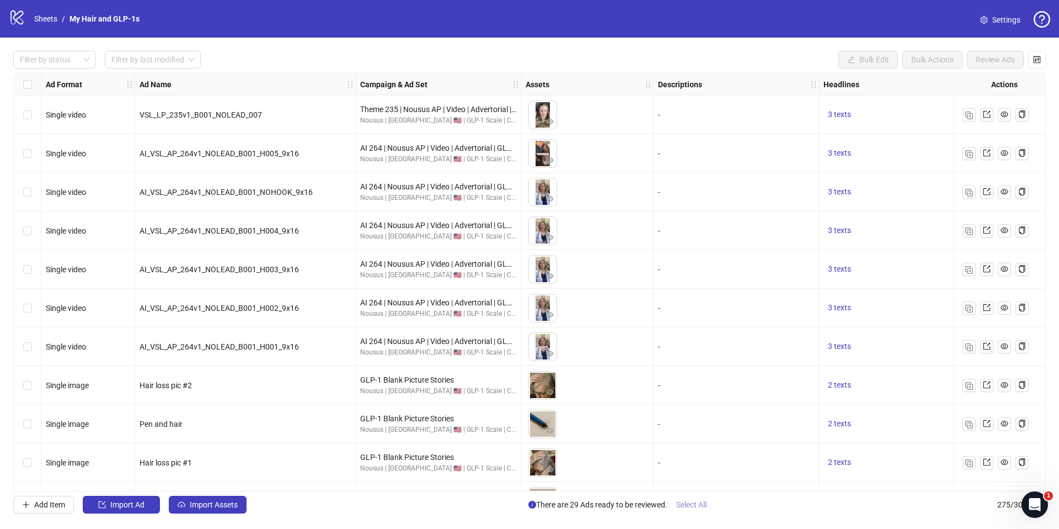
click at [698, 506] on span "Select All" at bounding box center [691, 504] width 30 height 9
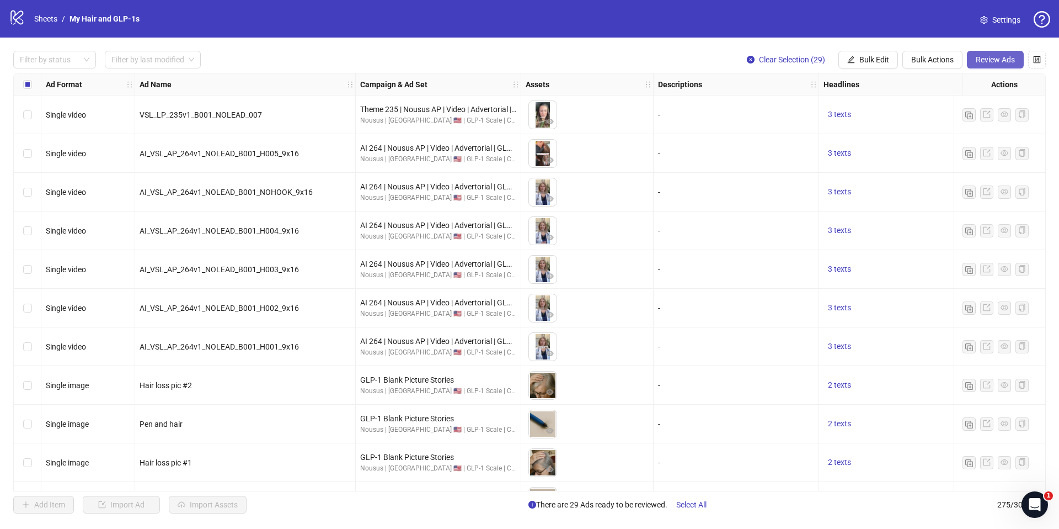
click at [972, 52] on button "Review Ads" at bounding box center [995, 60] width 57 height 18
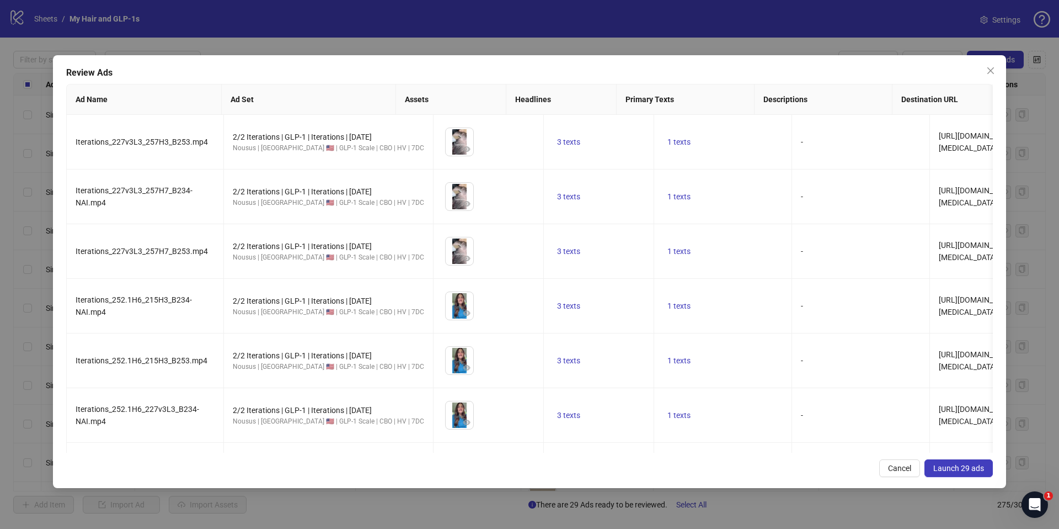
click at [967, 463] on div "Review Ads Ad Name Ad Set Assets Headlines Primary Texts Descriptions Destinati…" at bounding box center [529, 271] width 953 height 433
click at [964, 469] on span "Launch 29 ads" at bounding box center [958, 467] width 51 height 9
